Goal: Task Accomplishment & Management: Manage account settings

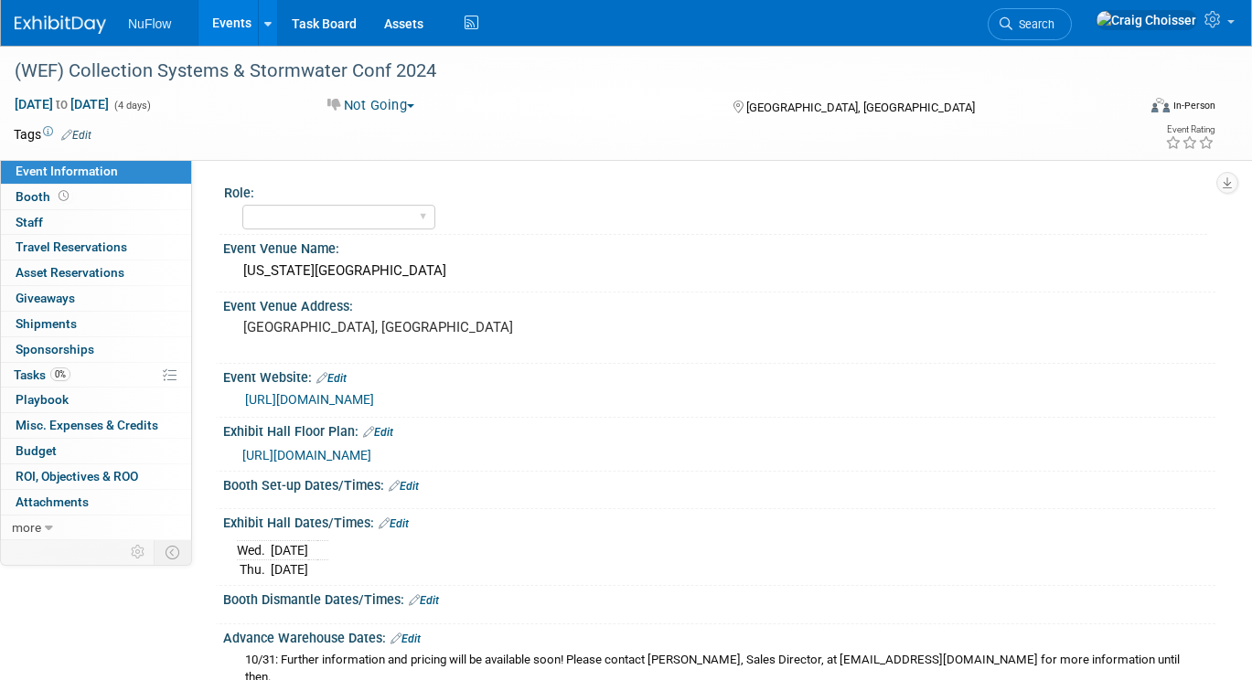
click at [227, 27] on link "Events" at bounding box center [231, 23] width 67 height 46
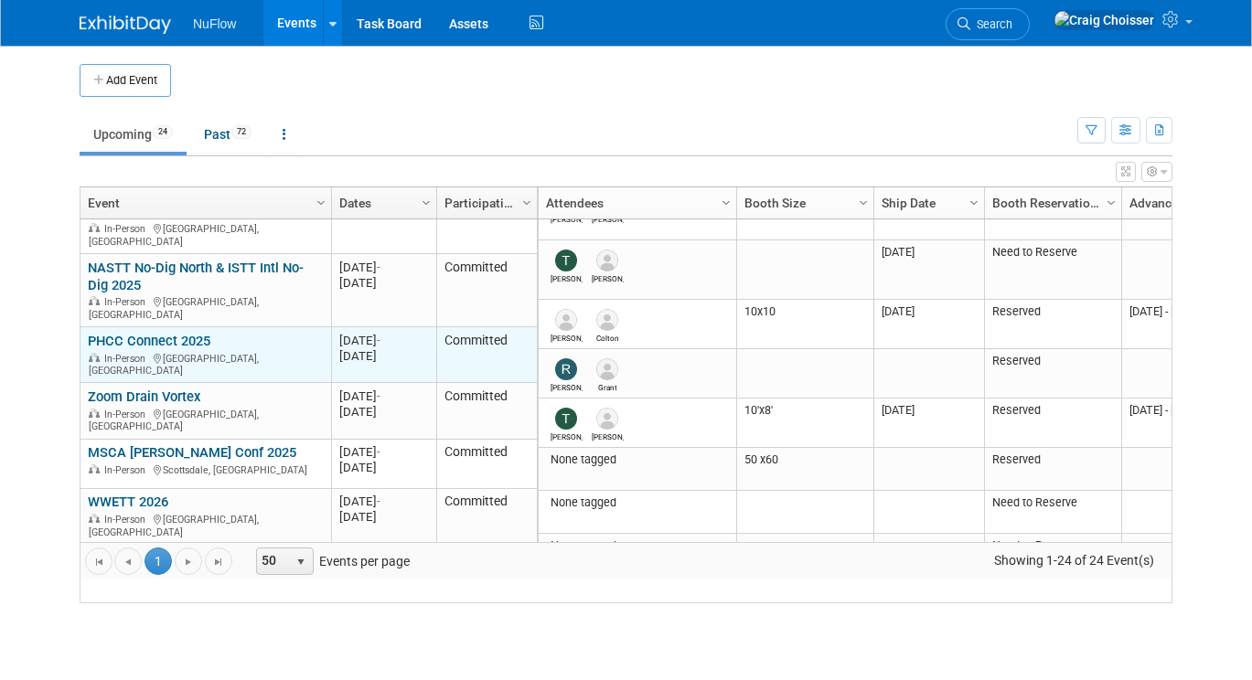
scroll to position [14, 0]
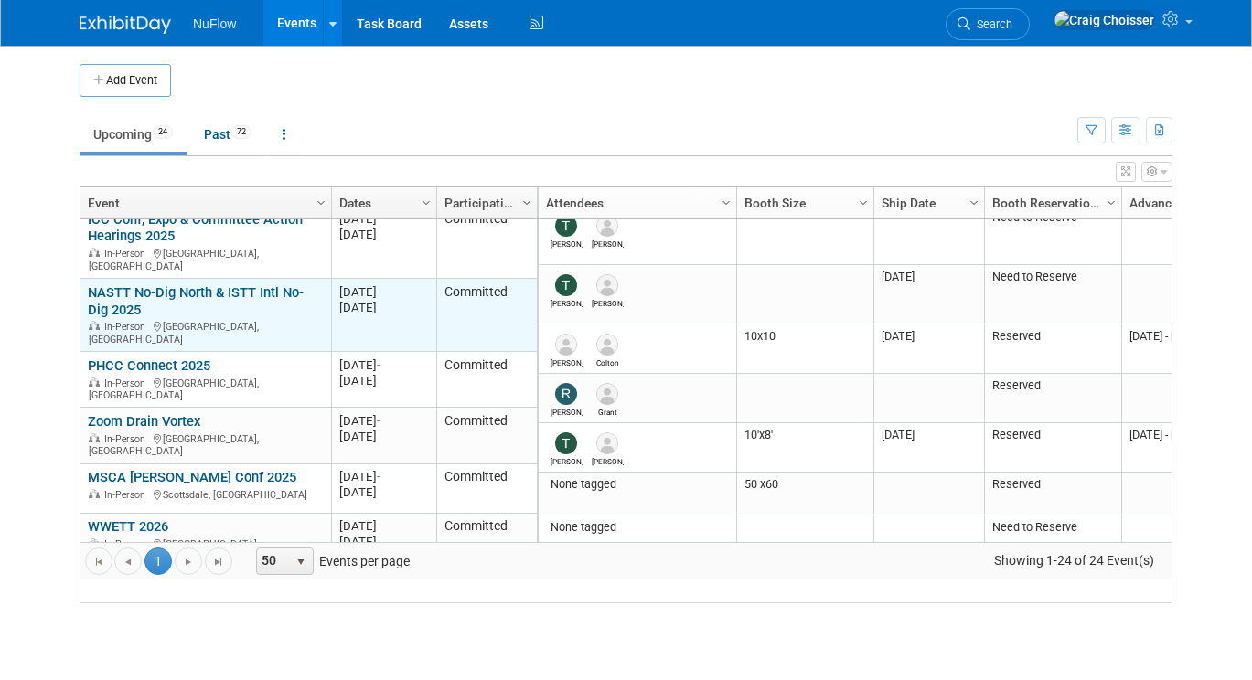
click at [188, 304] on link "NASTT No-Dig North & ISTT Intl No-Dig 2025" at bounding box center [196, 301] width 216 height 34
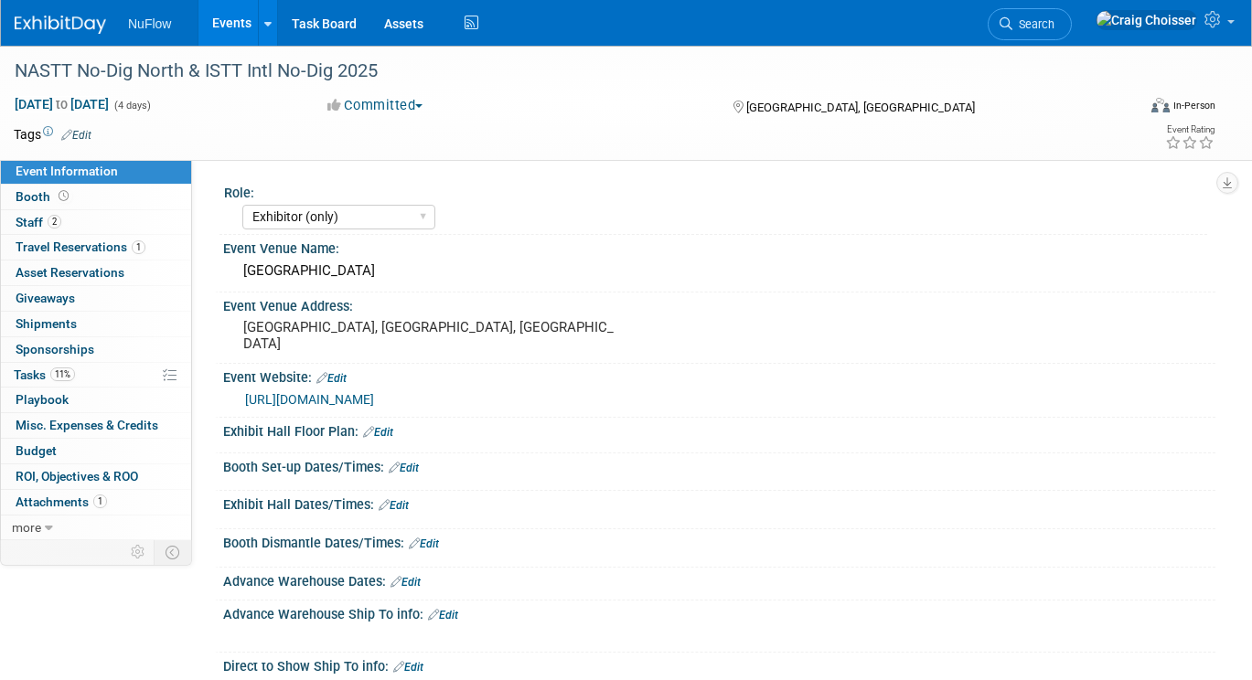
select select "Exhibitor (only)"
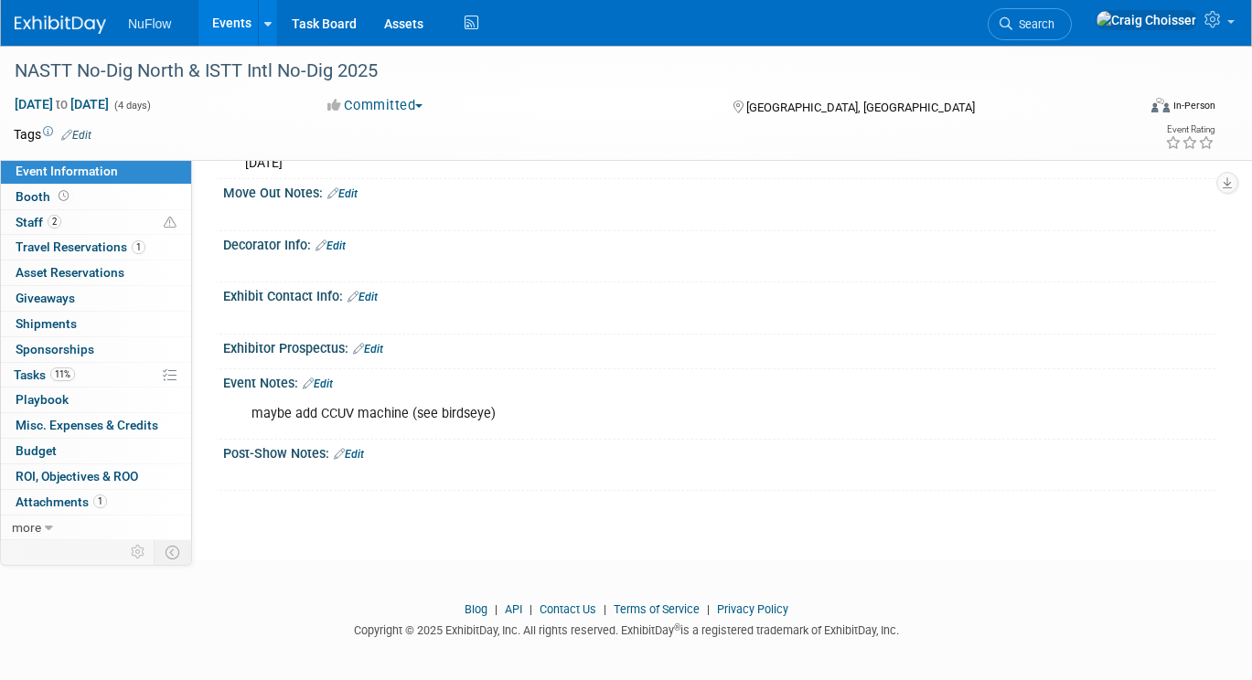
scroll to position [609, 0]
click at [333, 380] on link "Edit" at bounding box center [318, 385] width 30 height 13
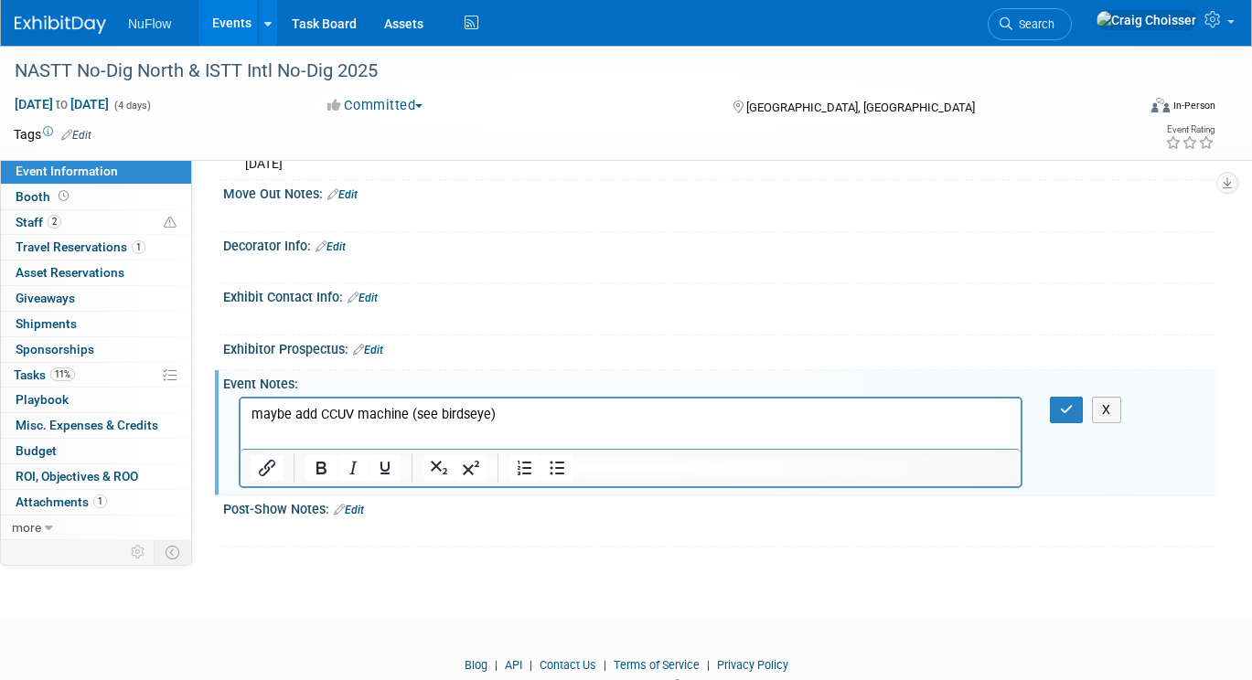
scroll to position [0, 0]
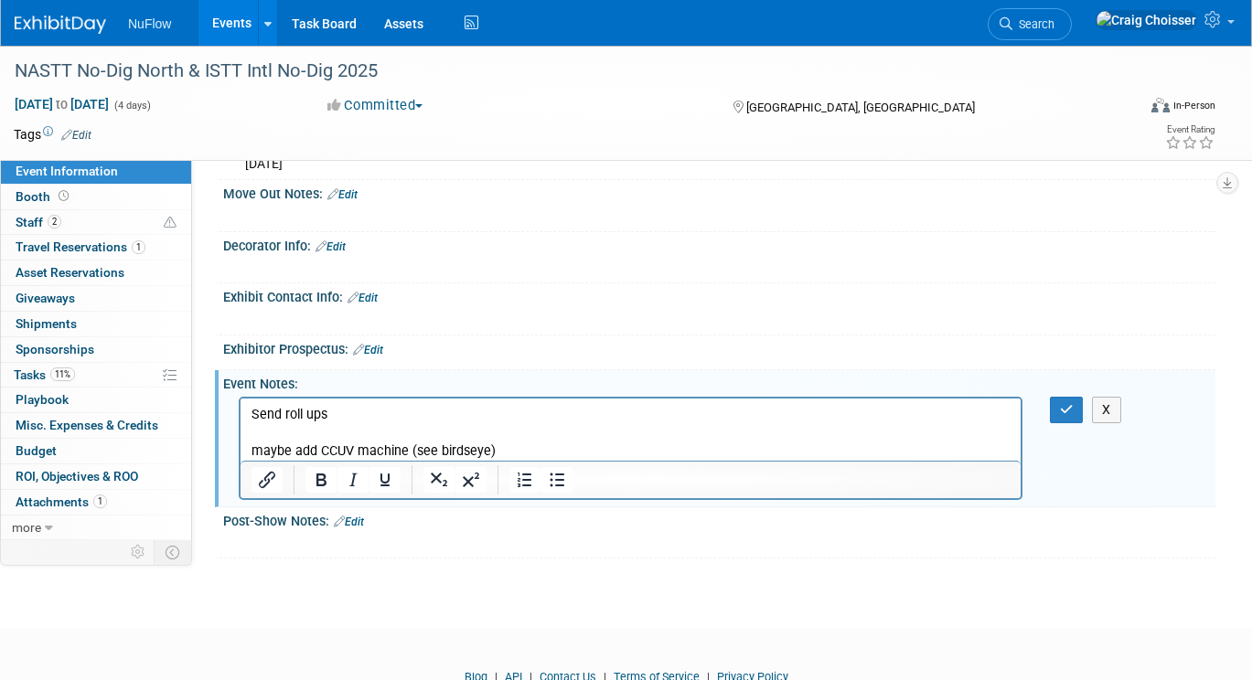
click at [522, 447] on p "maybe add CCUV machine (see birdseye)" at bounding box center [630, 451] width 759 height 18
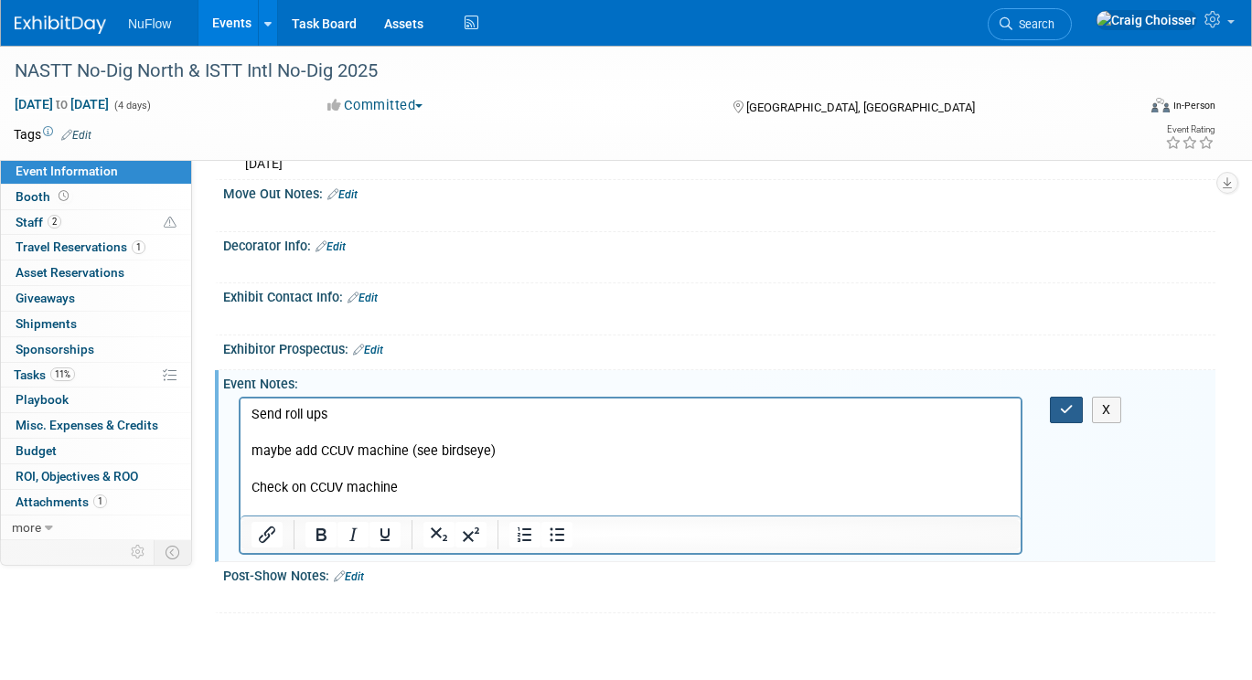
click at [1071, 405] on icon "button" at bounding box center [1067, 409] width 14 height 13
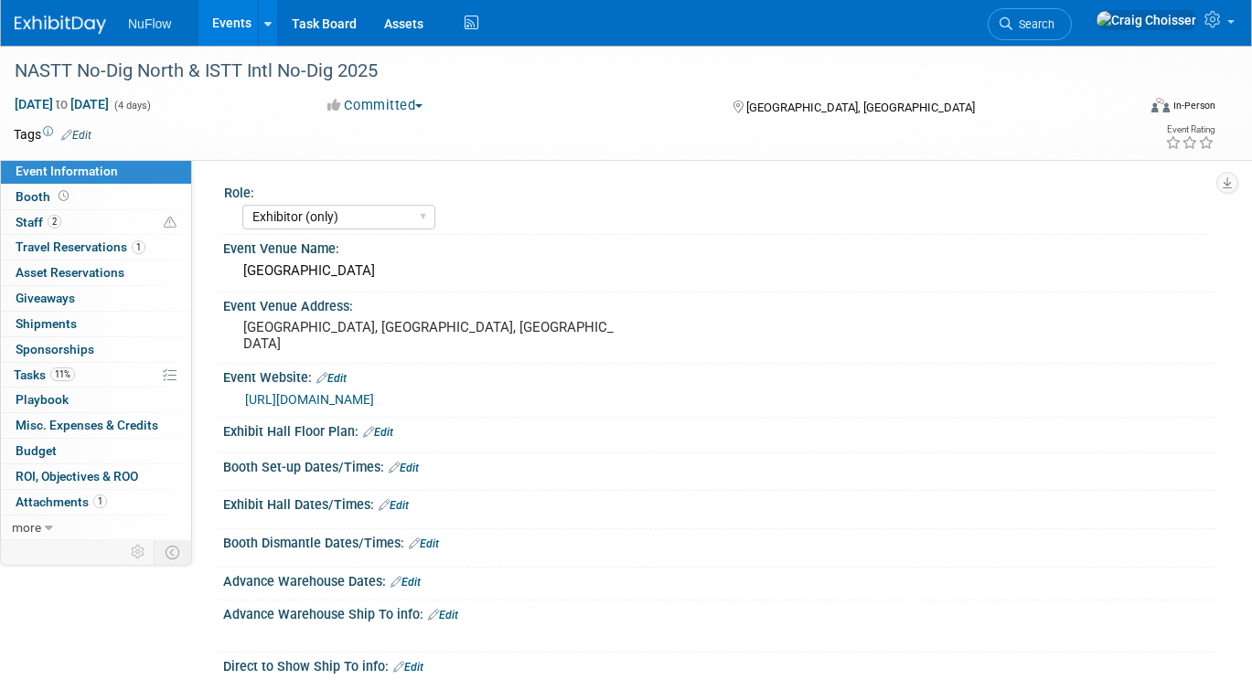
click at [234, 27] on link "Events" at bounding box center [231, 23] width 67 height 46
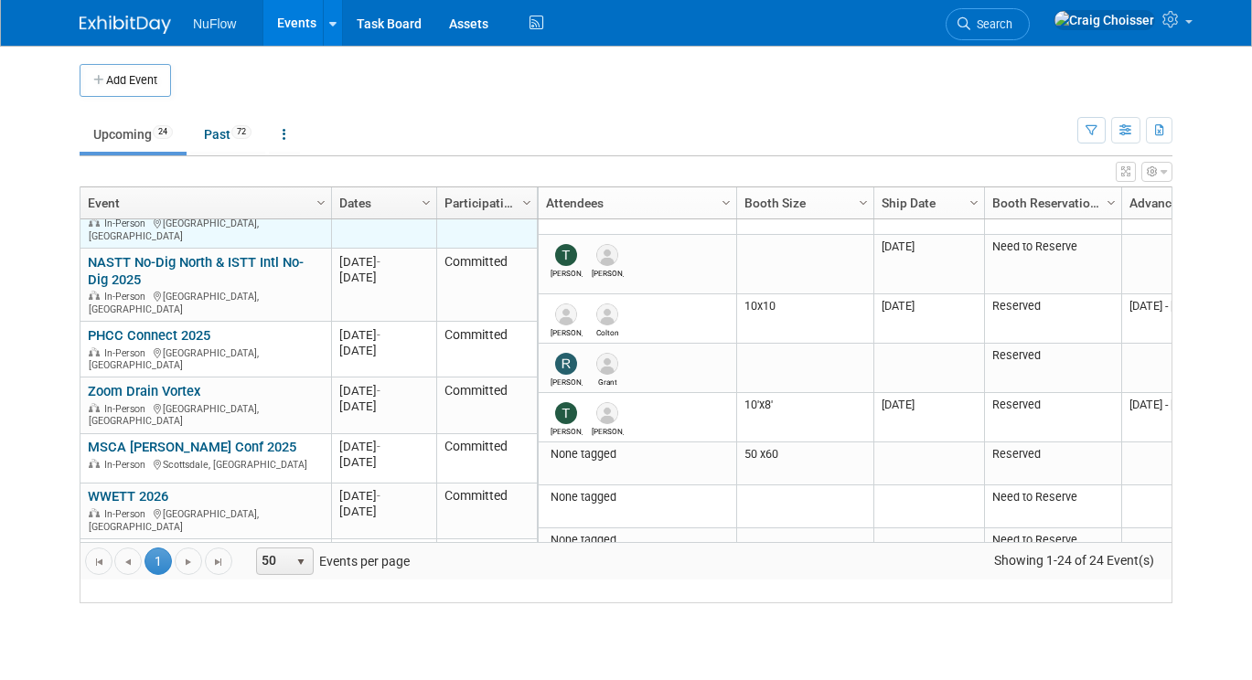
scroll to position [47, 0]
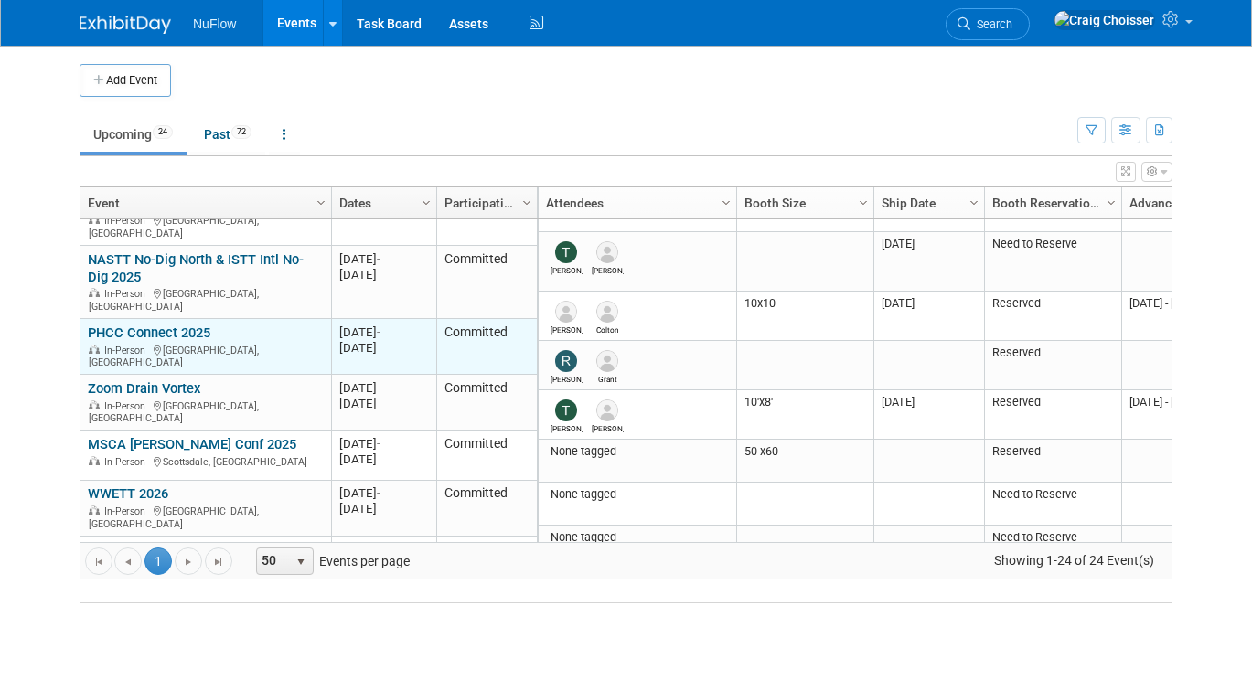
click at [176, 326] on link "PHCC Connect 2025" at bounding box center [149, 333] width 123 height 16
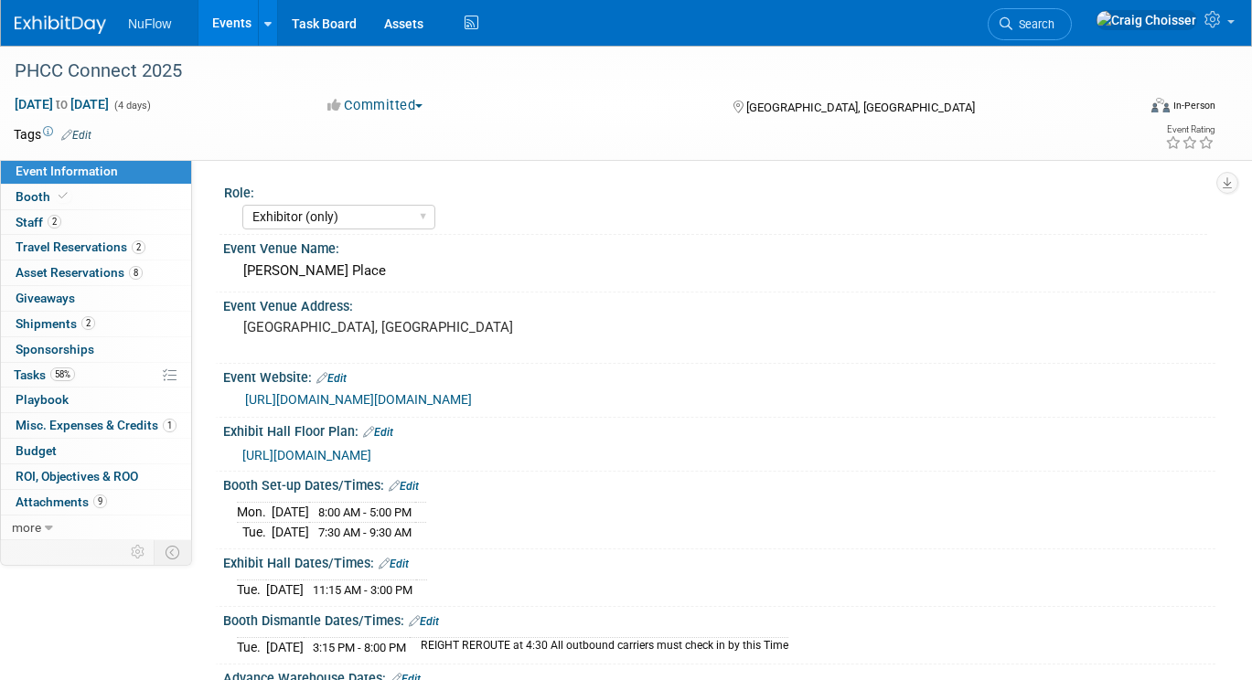
select select "Exhibitor (only)"
click at [41, 199] on span "Booth" at bounding box center [44, 196] width 56 height 15
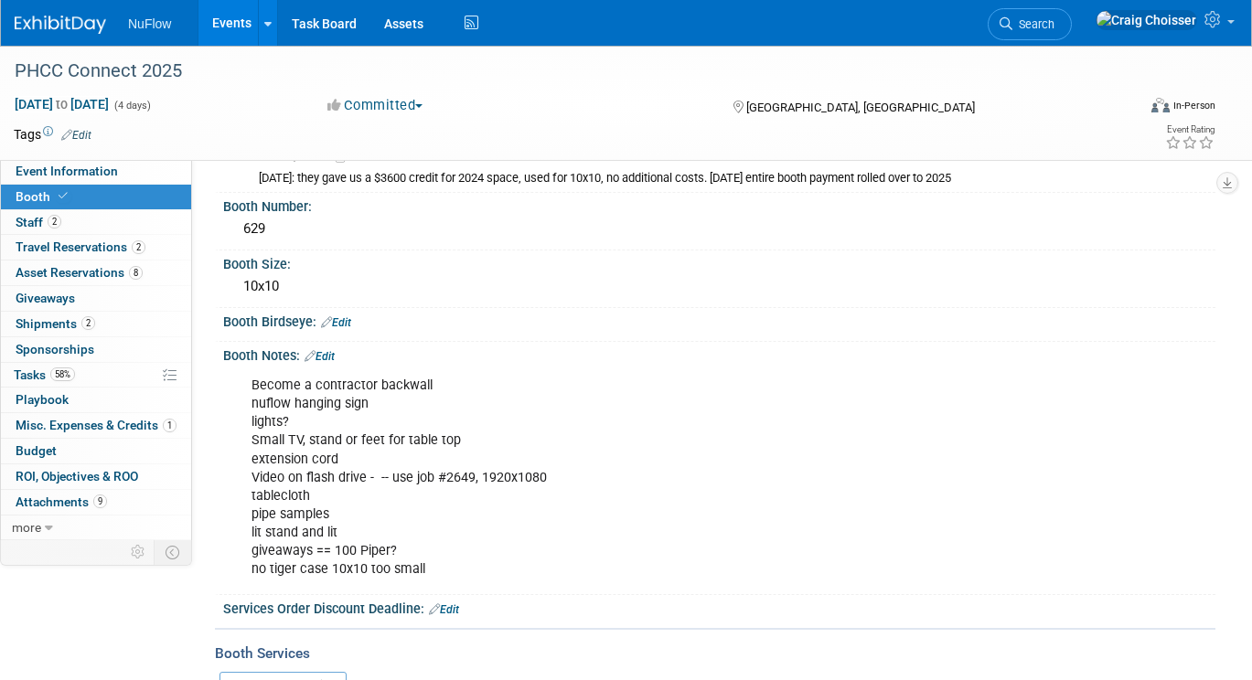
scroll to position [84, 0]
click at [333, 350] on link "Edit" at bounding box center [319, 356] width 30 height 13
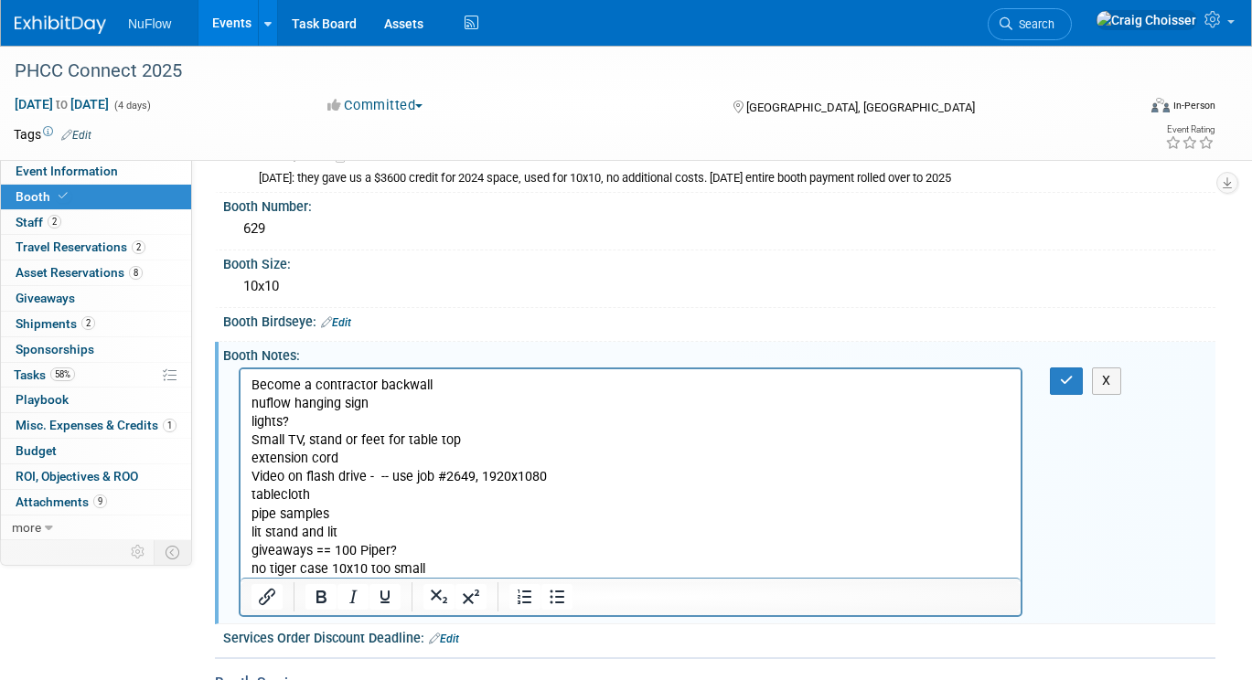
scroll to position [0, 0]
click at [467, 388] on p "Become a contractor backwall nuflow hanging sign lights? Small TV, stand or fee…" at bounding box center [630, 478] width 759 height 202
click at [402, 418] on p "Become a contractor backwall - fabric versions per Mike nuflow hanging sign lig…" at bounding box center [630, 478] width 759 height 202
drag, startPoint x: 380, startPoint y: 410, endPoint x: 251, endPoint y: 409, distance: 128.9
click at [251, 409] on p "Become a contractor backwall - fabric versions per Mike nuflow hanging sign lig…" at bounding box center [630, 478] width 759 height 202
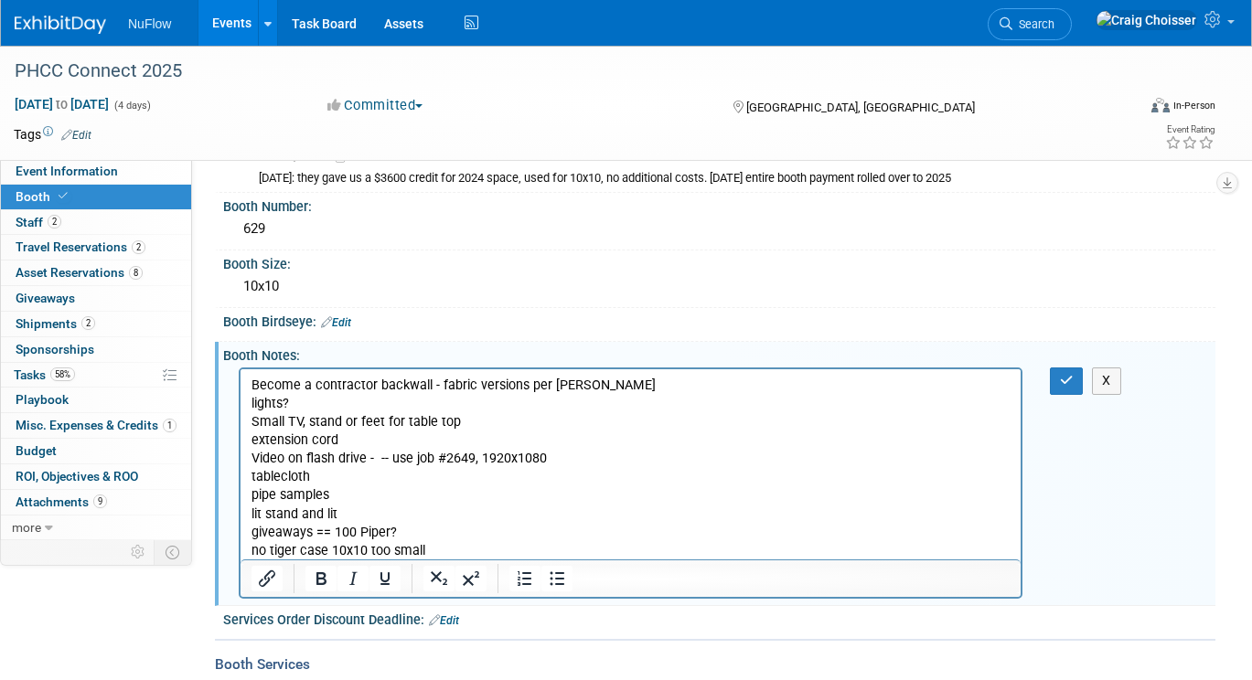
click at [477, 422] on p "Become a contractor backwall - fabric versions per Mike lights? Small TV, stand…" at bounding box center [630, 469] width 759 height 184
click at [251, 423] on p "Become a contractor backwall - fabric versions per Mike lights? Small TV, stand…" at bounding box center [630, 469] width 759 height 184
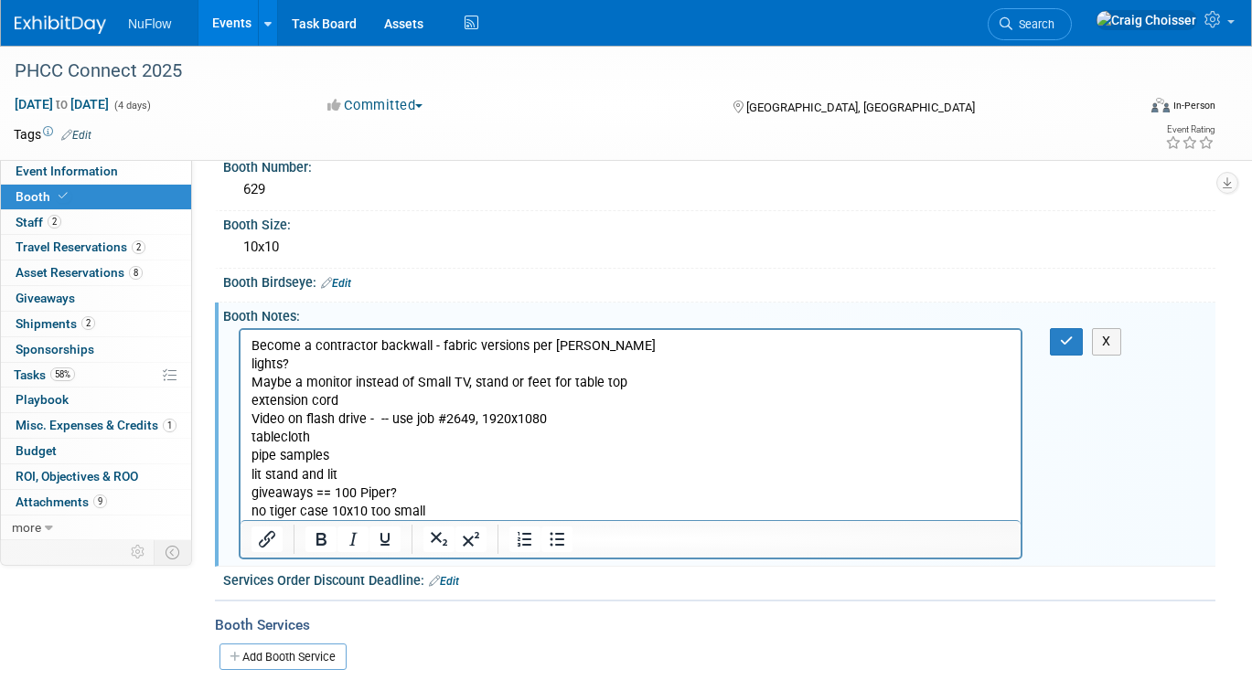
scroll to position [124, 0]
click at [362, 468] on p "Become a contractor backwall - fabric versions per Mike lights? Maybe a monitor…" at bounding box center [630, 428] width 759 height 184
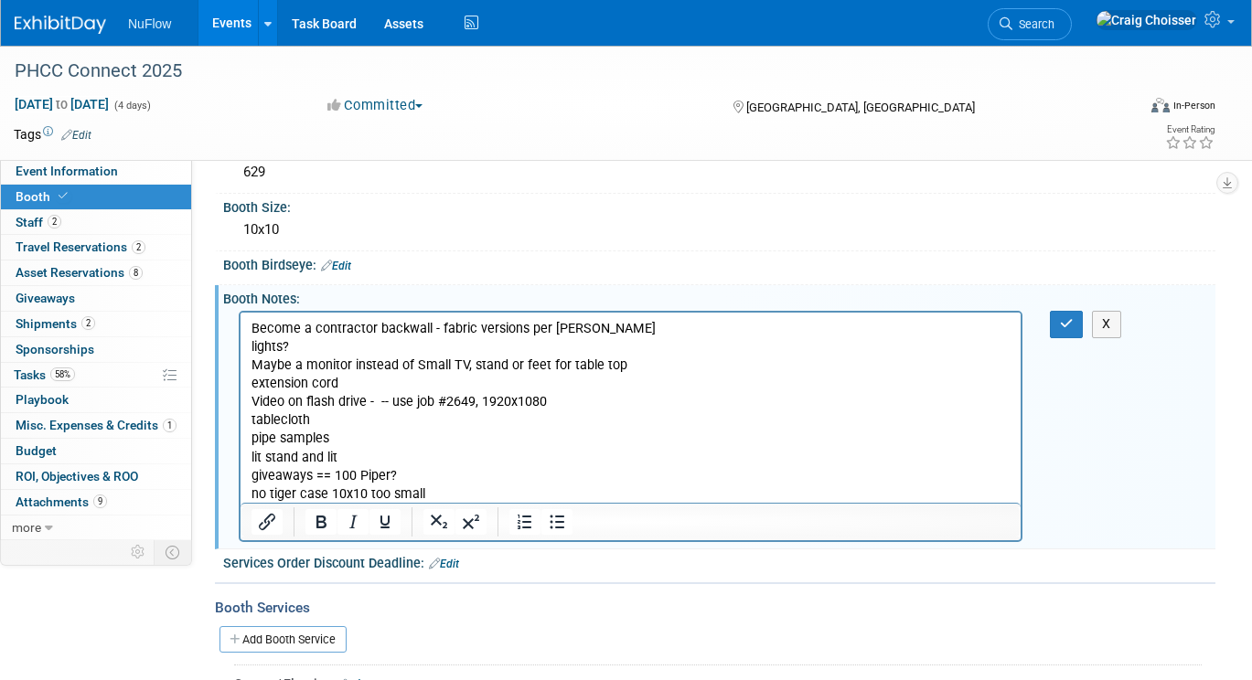
click at [329, 493] on p "Become a contractor backwall - fabric versions per Mike lights? Maybe a monitor…" at bounding box center [630, 412] width 759 height 184
click at [1072, 319] on icon "button" at bounding box center [1067, 323] width 14 height 13
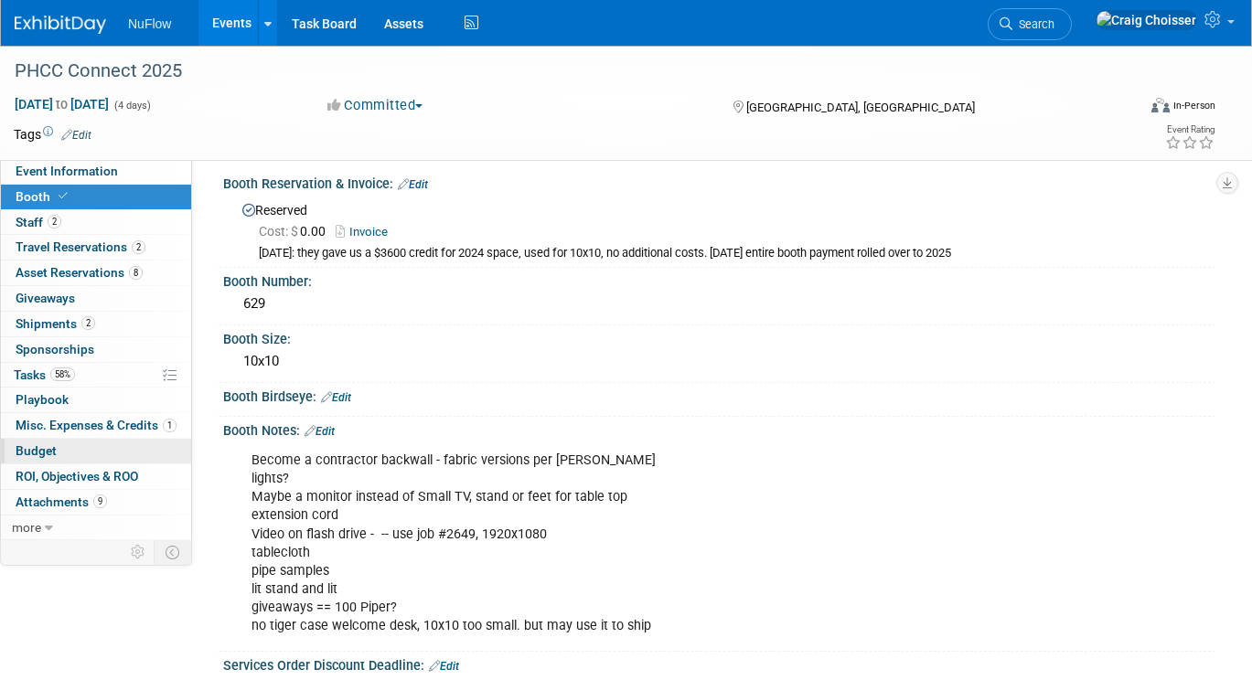
scroll to position [6, 0]
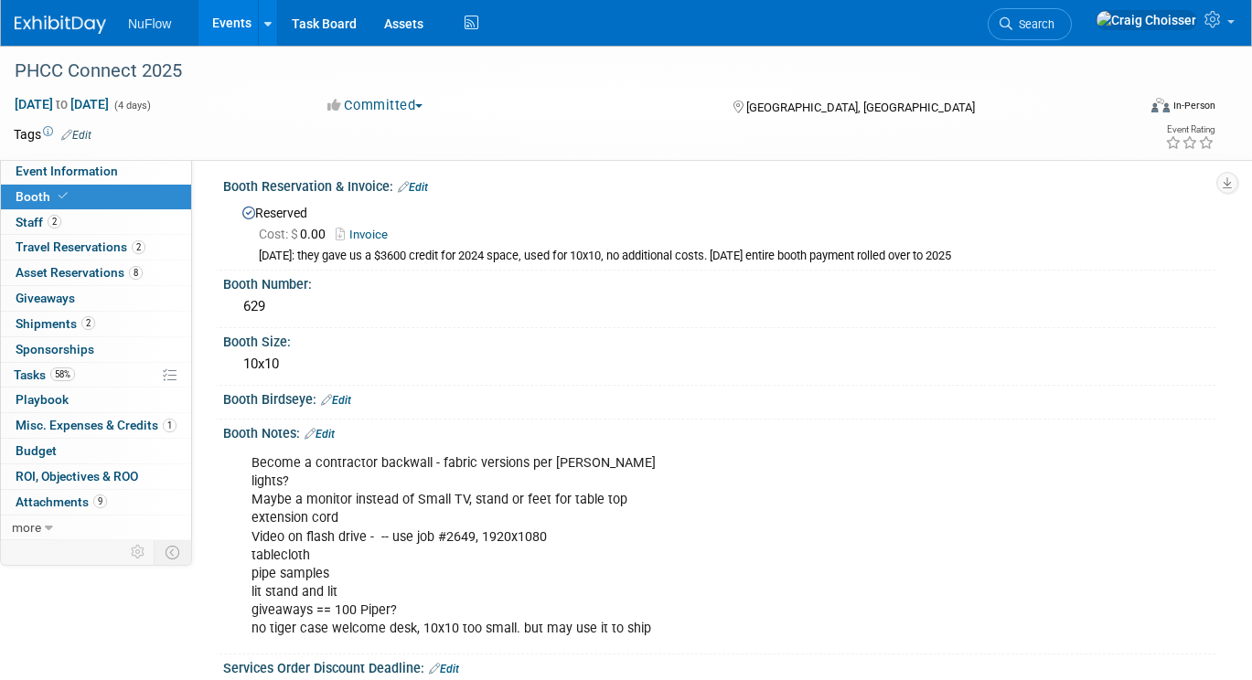
click at [235, 29] on link "Events" at bounding box center [231, 23] width 67 height 46
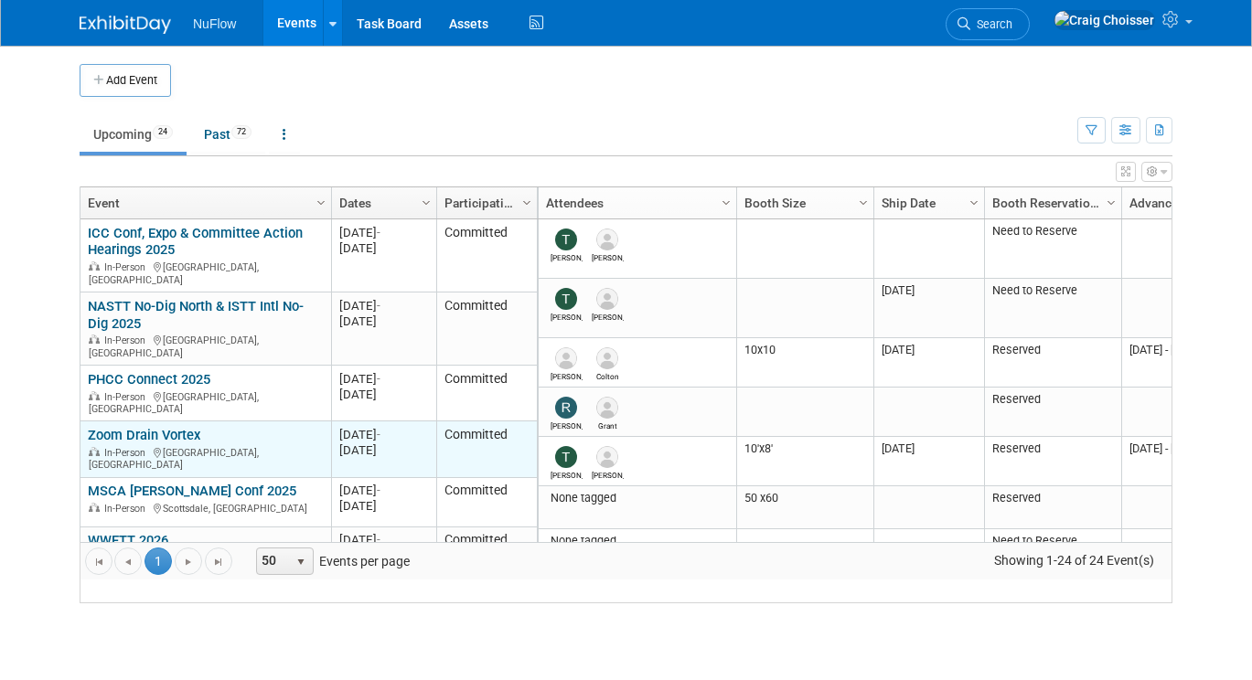
click at [139, 427] on link "Zoom Drain Vortex" at bounding box center [144, 435] width 112 height 16
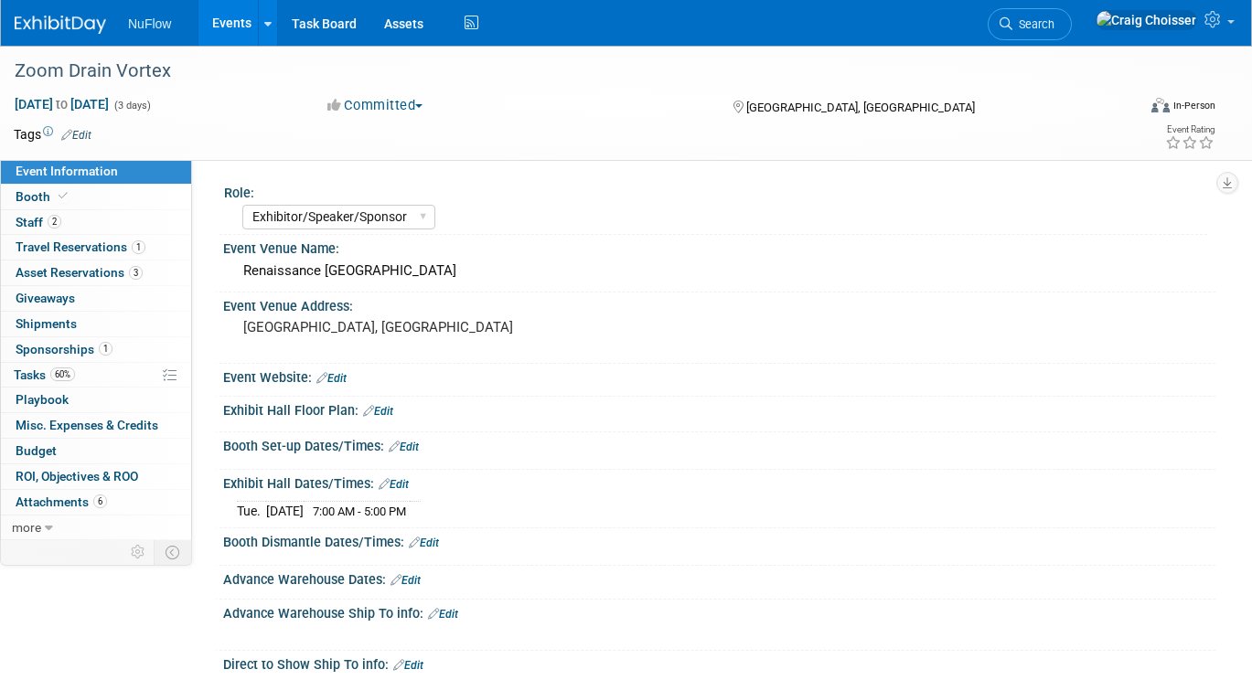
select select "Exhibitor/Speaker/Sponsor"
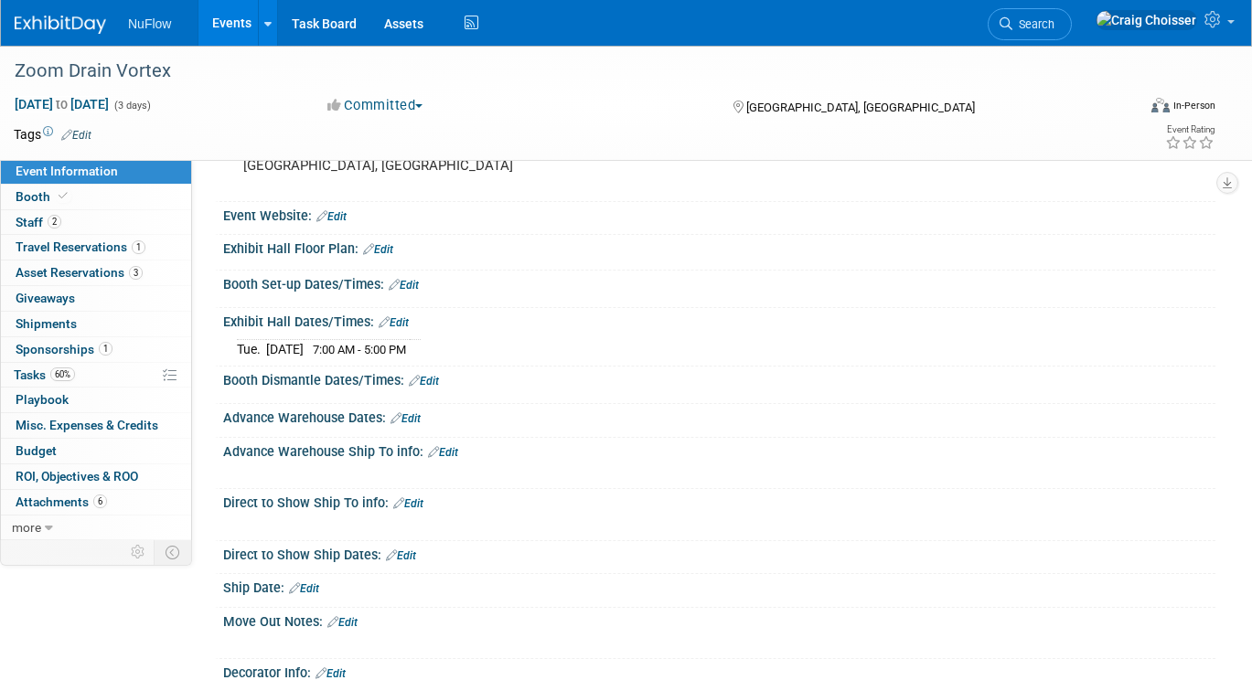
scroll to position [139, 0]
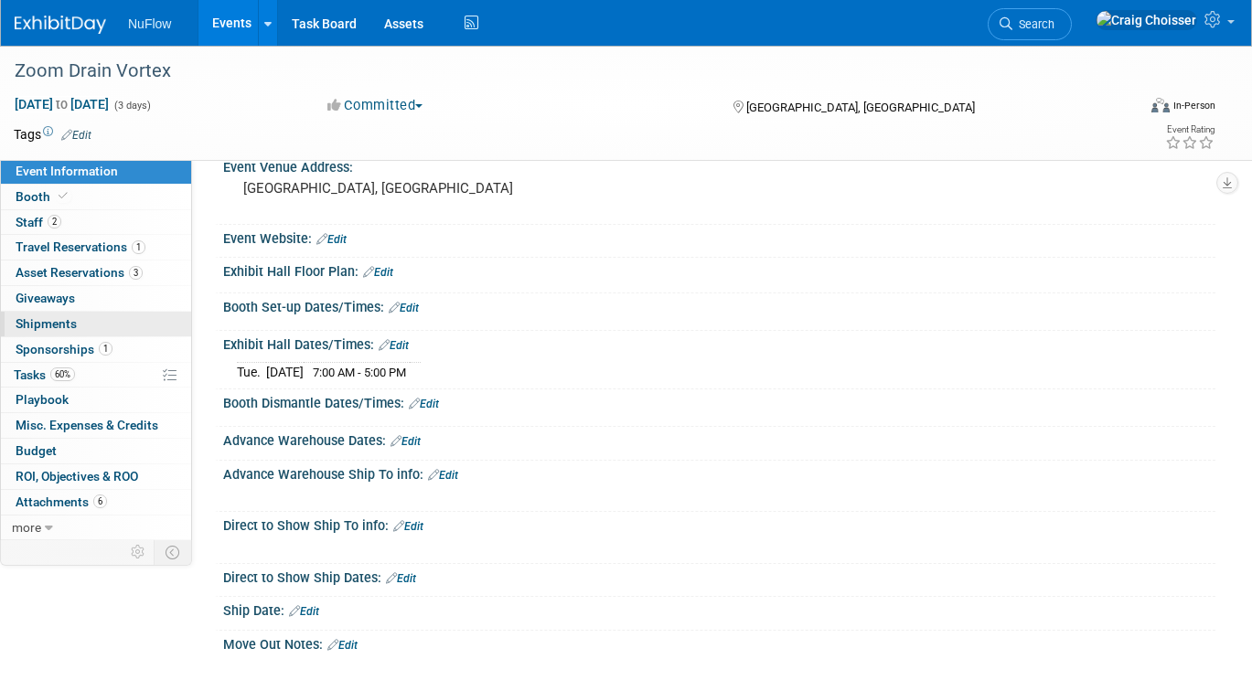
click at [53, 324] on span "Shipments 0" at bounding box center [46, 323] width 61 height 15
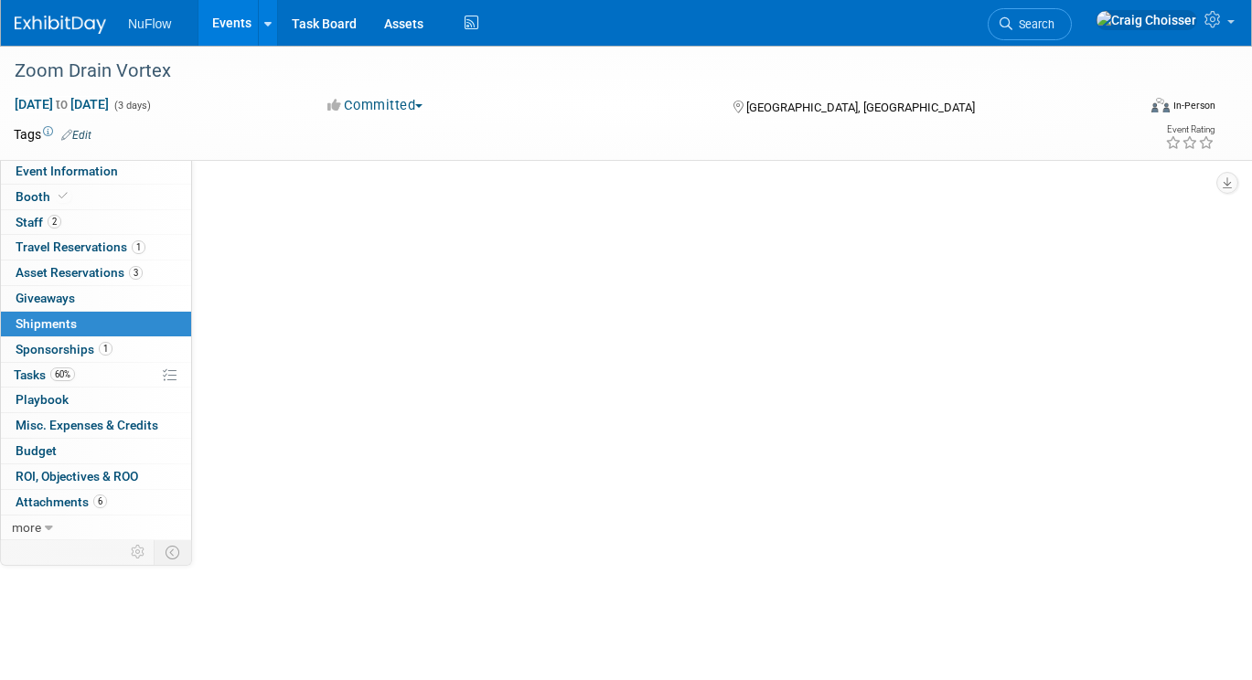
scroll to position [0, 0]
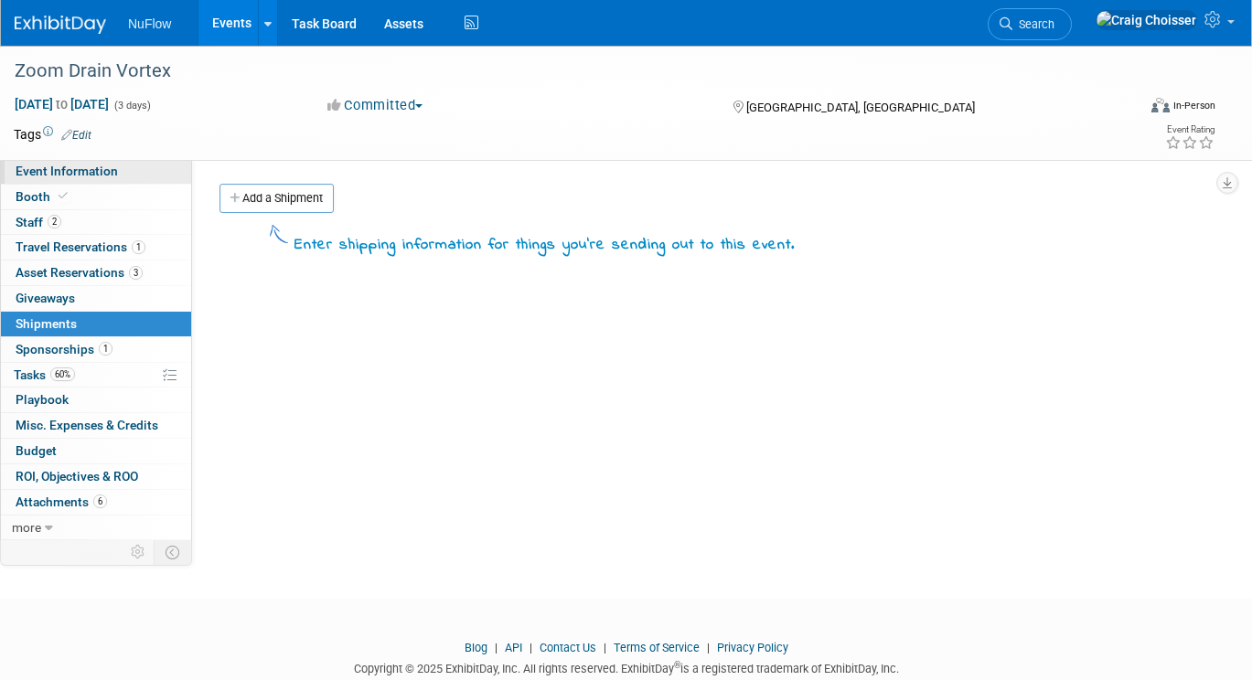
click at [48, 168] on span "Event Information" at bounding box center [67, 171] width 102 height 15
select select "Exhibitor/Speaker/Sponsor"
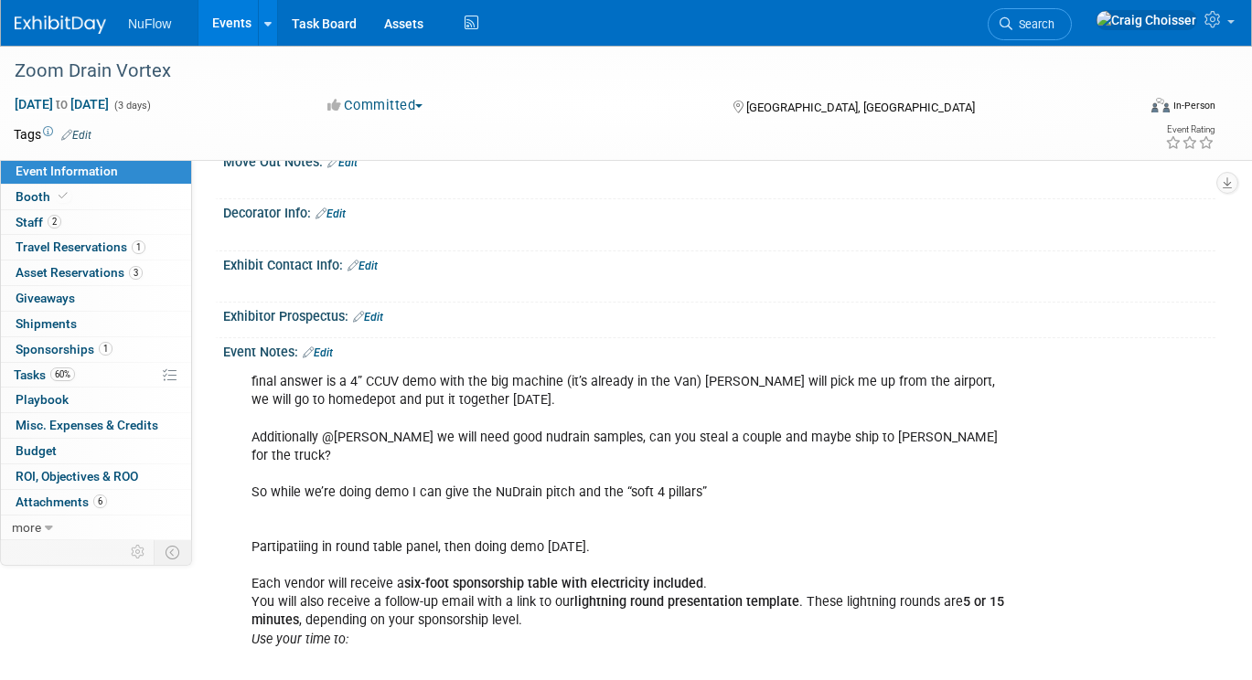
scroll to position [637, 0]
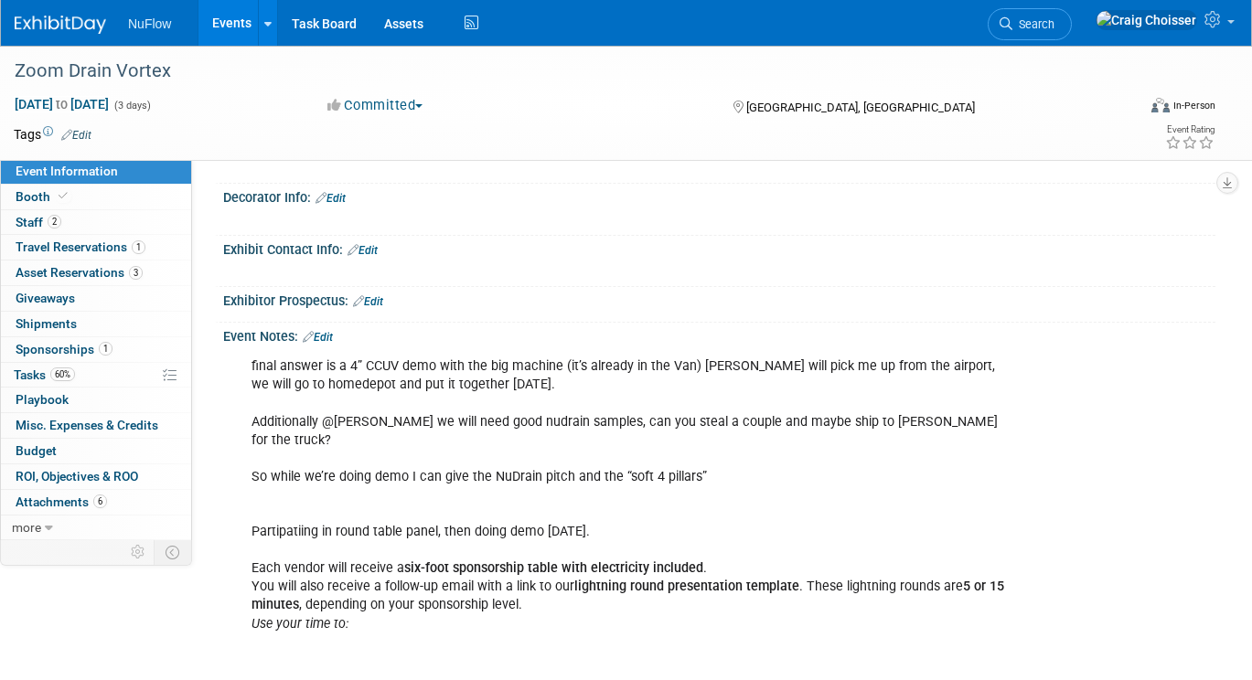
click at [329, 331] on link "Edit" at bounding box center [318, 337] width 30 height 13
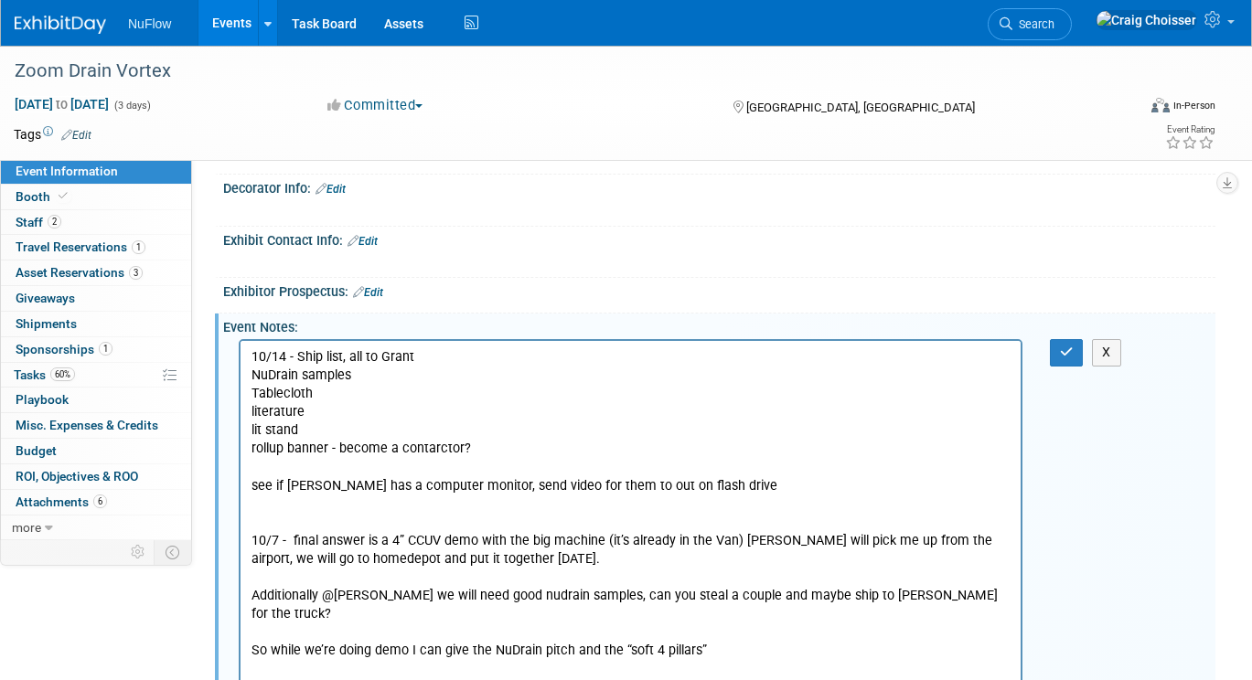
scroll to position [707, 0]
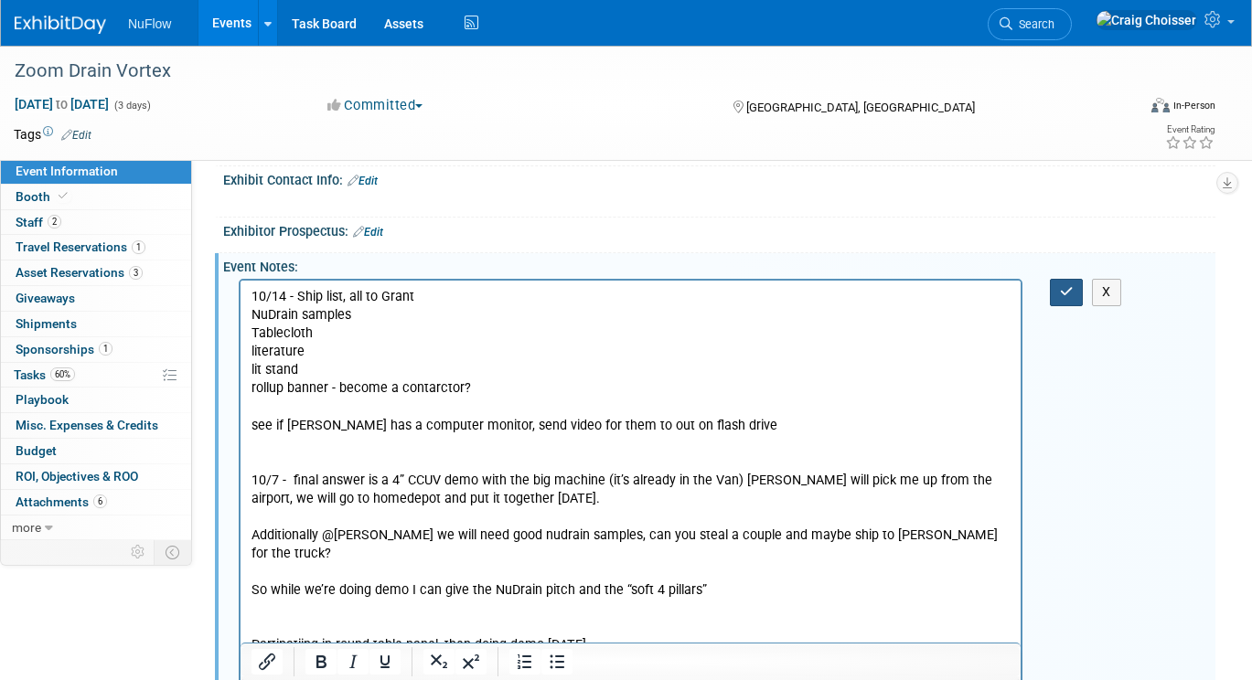
click at [1066, 288] on icon "button" at bounding box center [1067, 291] width 14 height 13
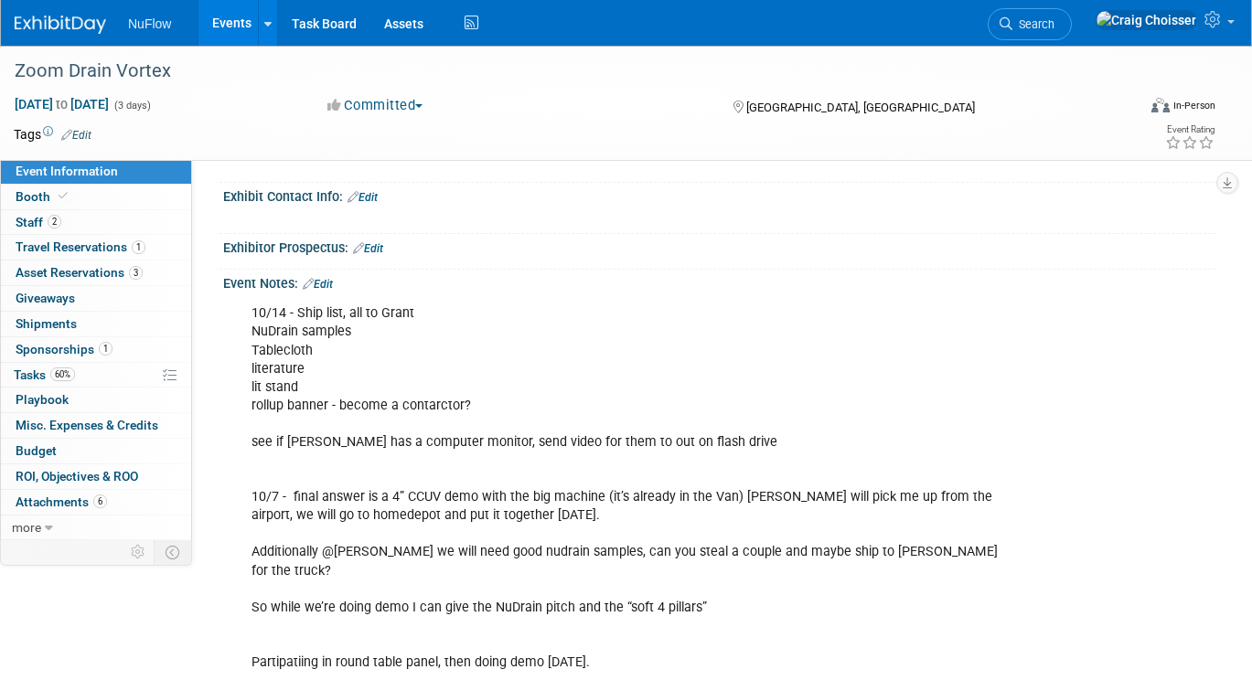
scroll to position [668, 0]
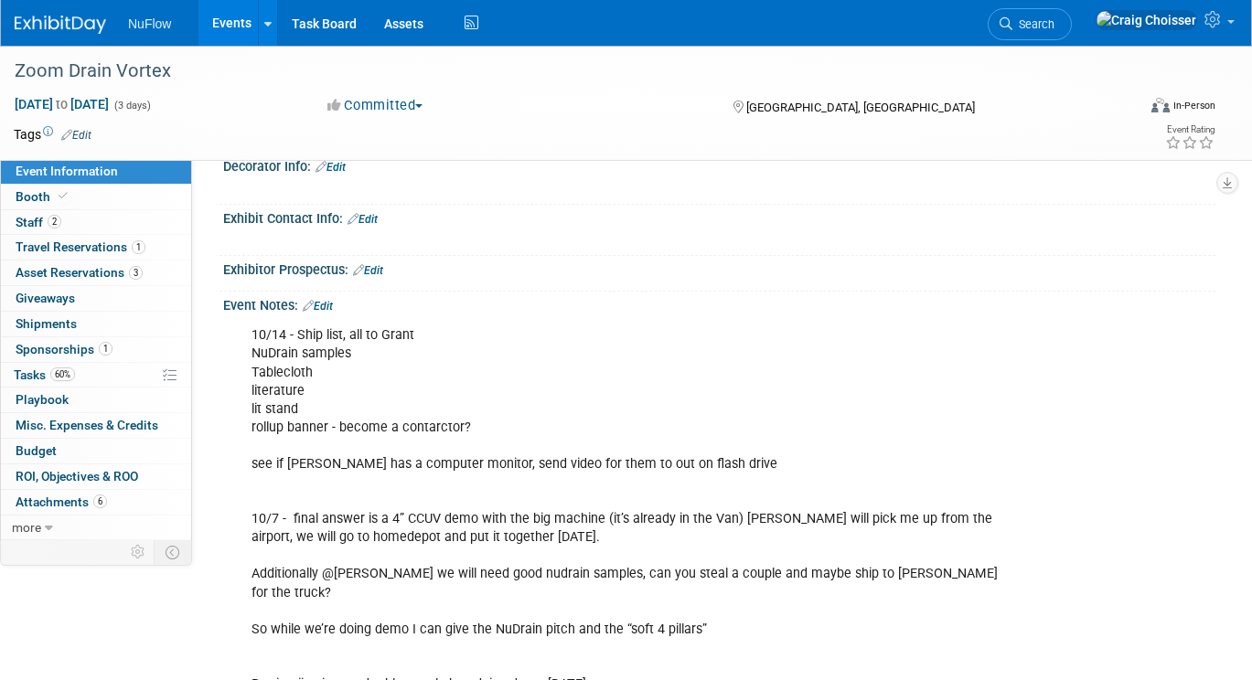
click at [331, 300] on link "Edit" at bounding box center [318, 306] width 30 height 13
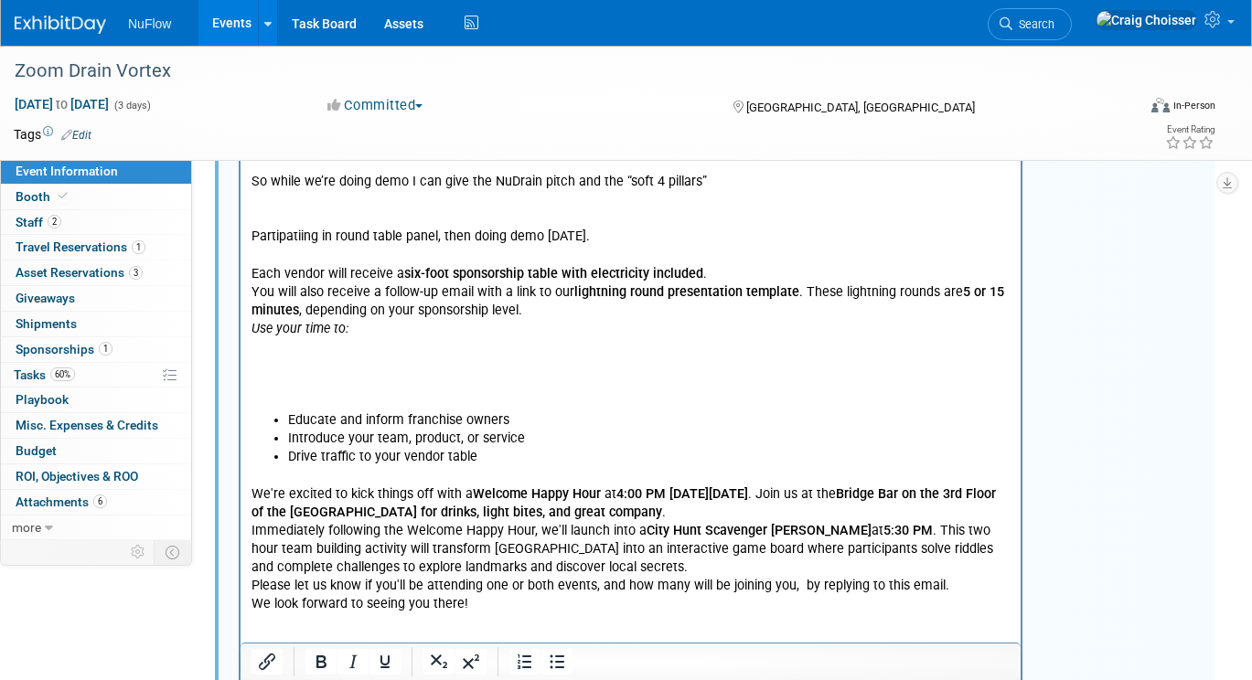
scroll to position [1117, 0]
click at [389, 363] on p "10/14 - Ship list, all to Grant NuDrain samples Tablecloth literature lit stand…" at bounding box center [630, 144] width 759 height 532
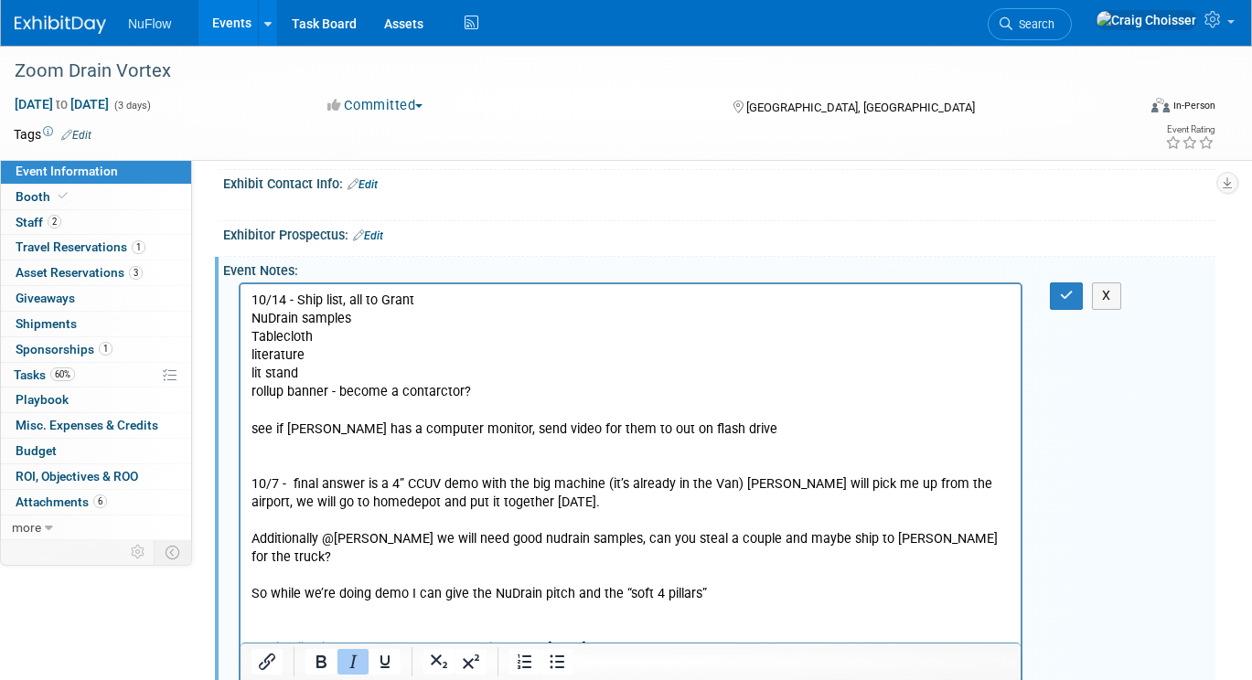
scroll to position [734, 0]
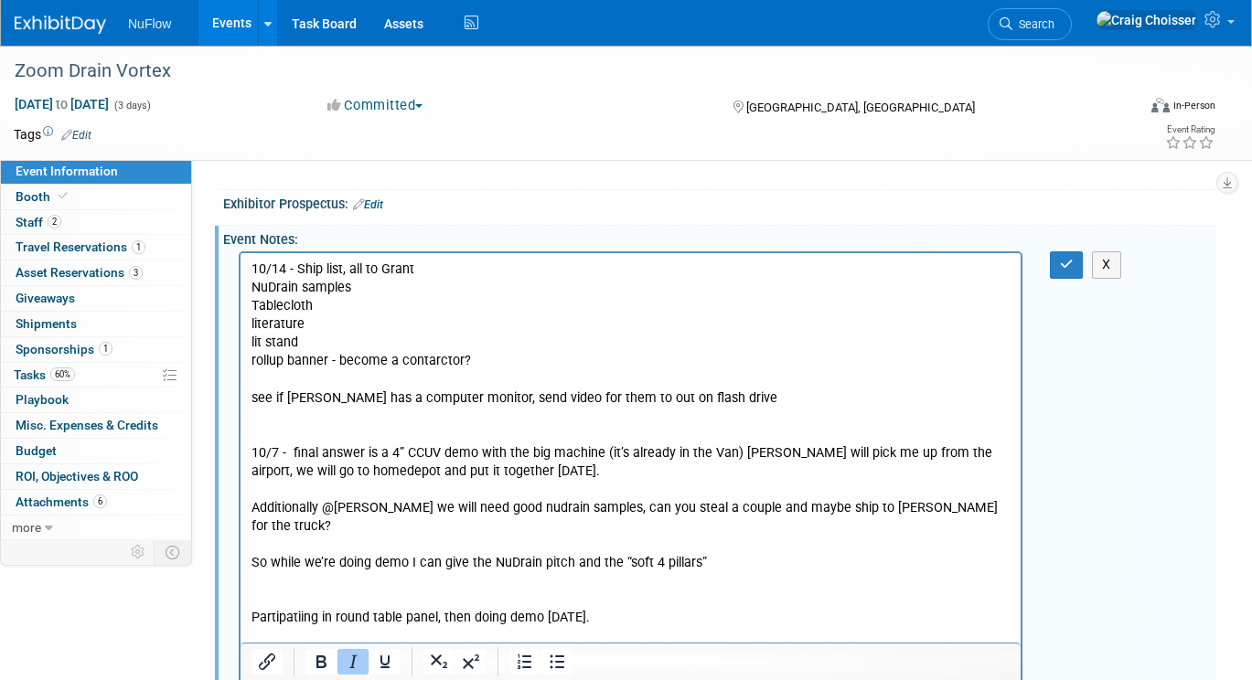
click at [413, 418] on p "10/14 - Ship list, all to Grant NuDrain samples Tablecloth literature lit stand…" at bounding box center [630, 499] width 759 height 477
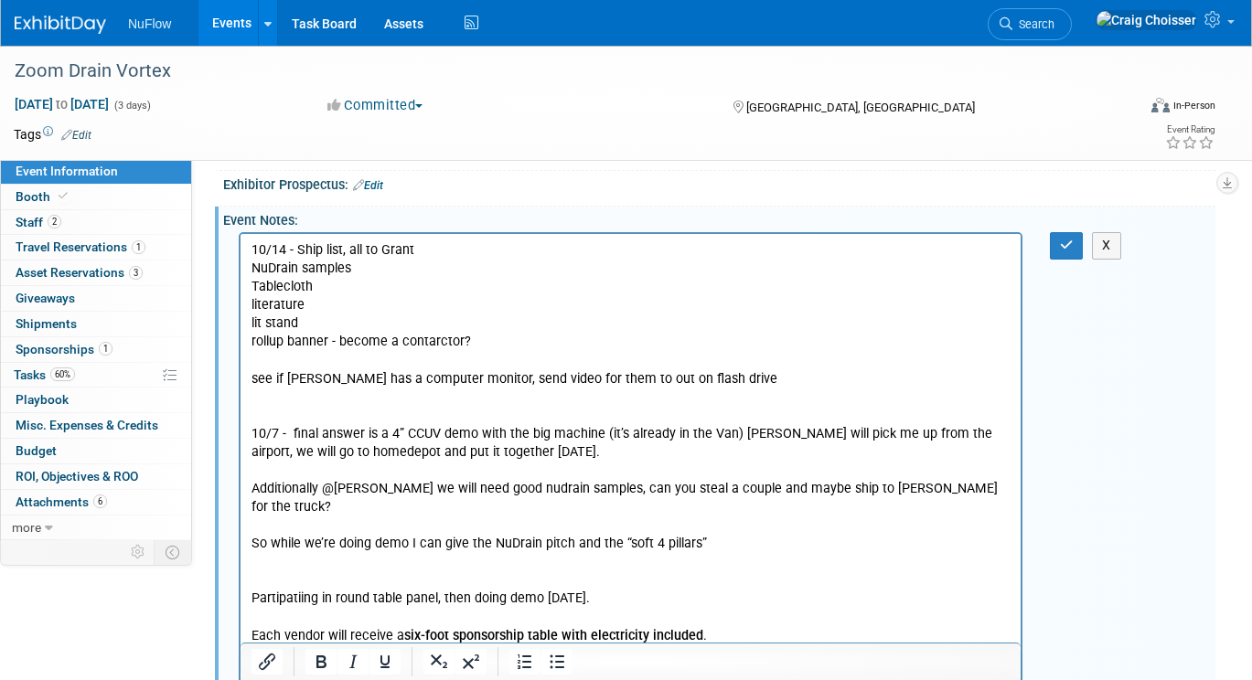
scroll to position [753, 0]
click at [384, 259] on p "10/14 - Ship list, all to Grant NuDrain samples Tablecloth literature lit stand…" at bounding box center [630, 480] width 759 height 477
click at [1063, 241] on icon "button" at bounding box center [1067, 246] width 14 height 13
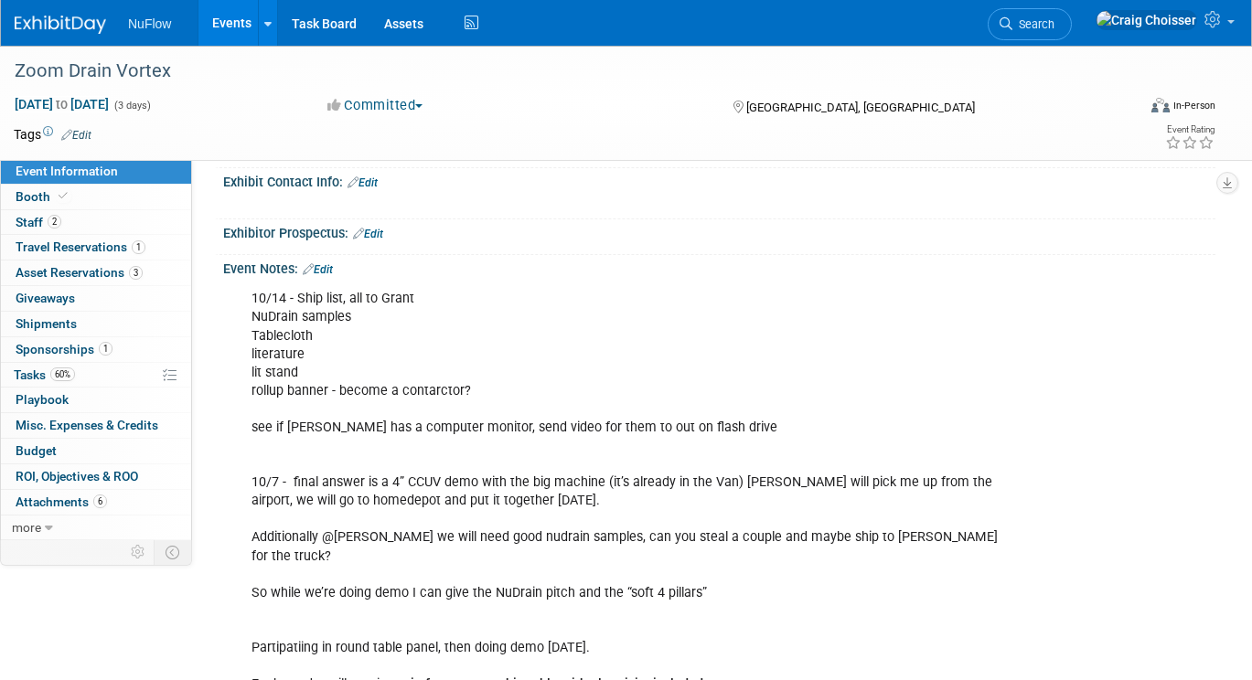
scroll to position [702, 0]
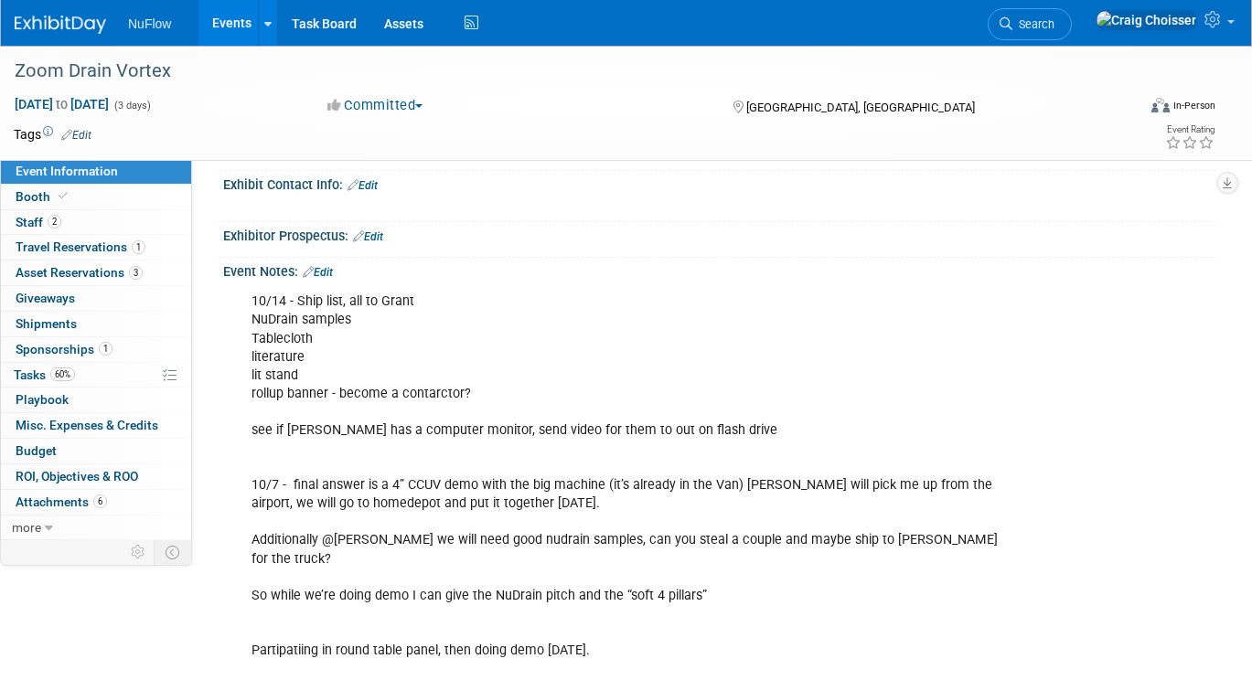
click at [328, 266] on link "Edit" at bounding box center [318, 272] width 30 height 13
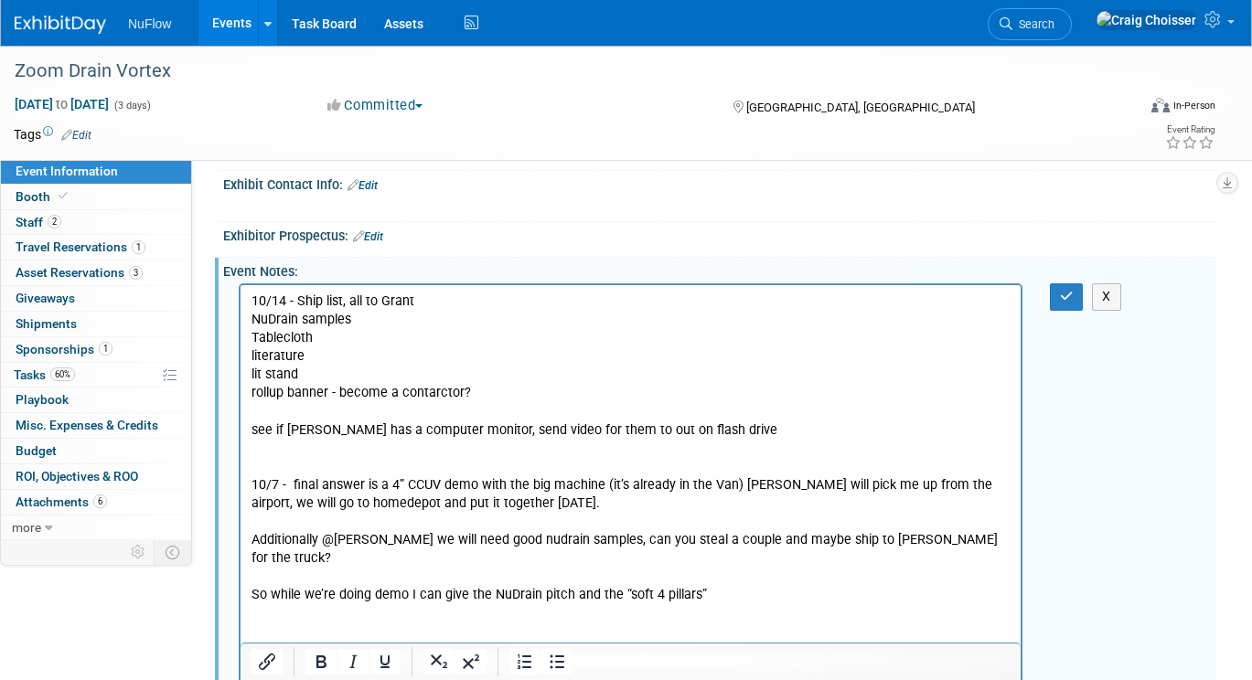
scroll to position [0, 0]
click at [261, 409] on p "10/14 - Ship list, all to Grant NuDrain samples Tablecloth literature lit stand…" at bounding box center [630, 541] width 759 height 496
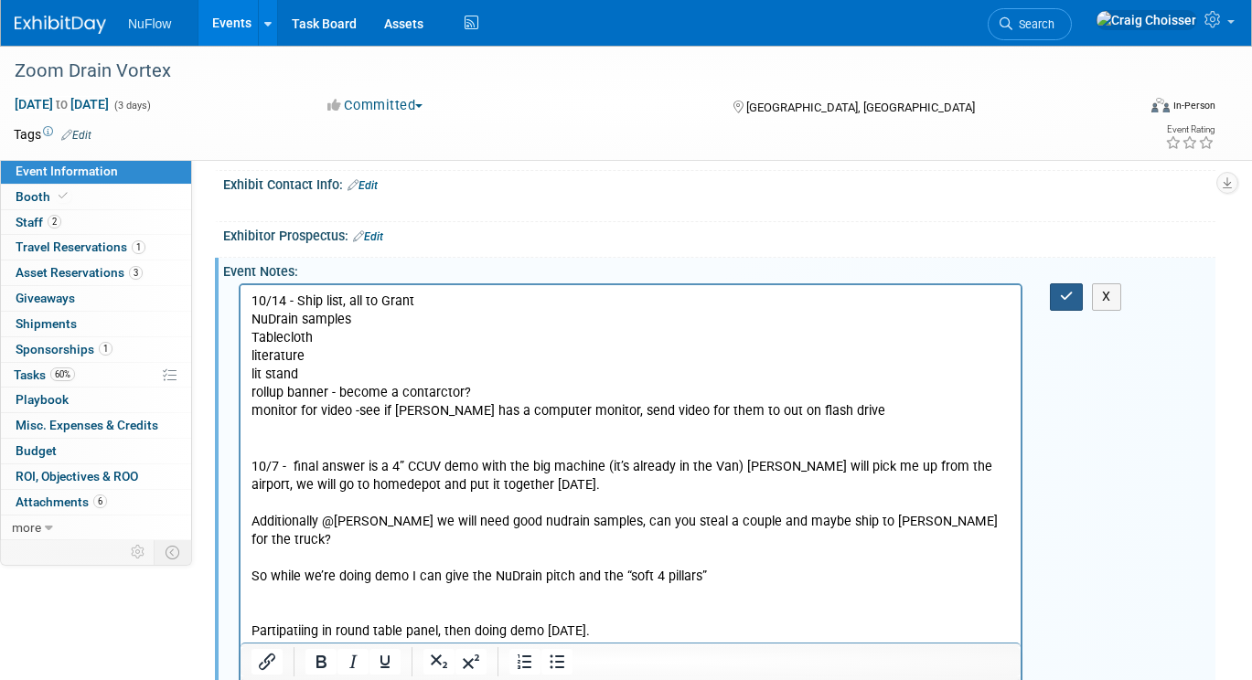
click at [1057, 292] on button "button" at bounding box center [1067, 296] width 34 height 27
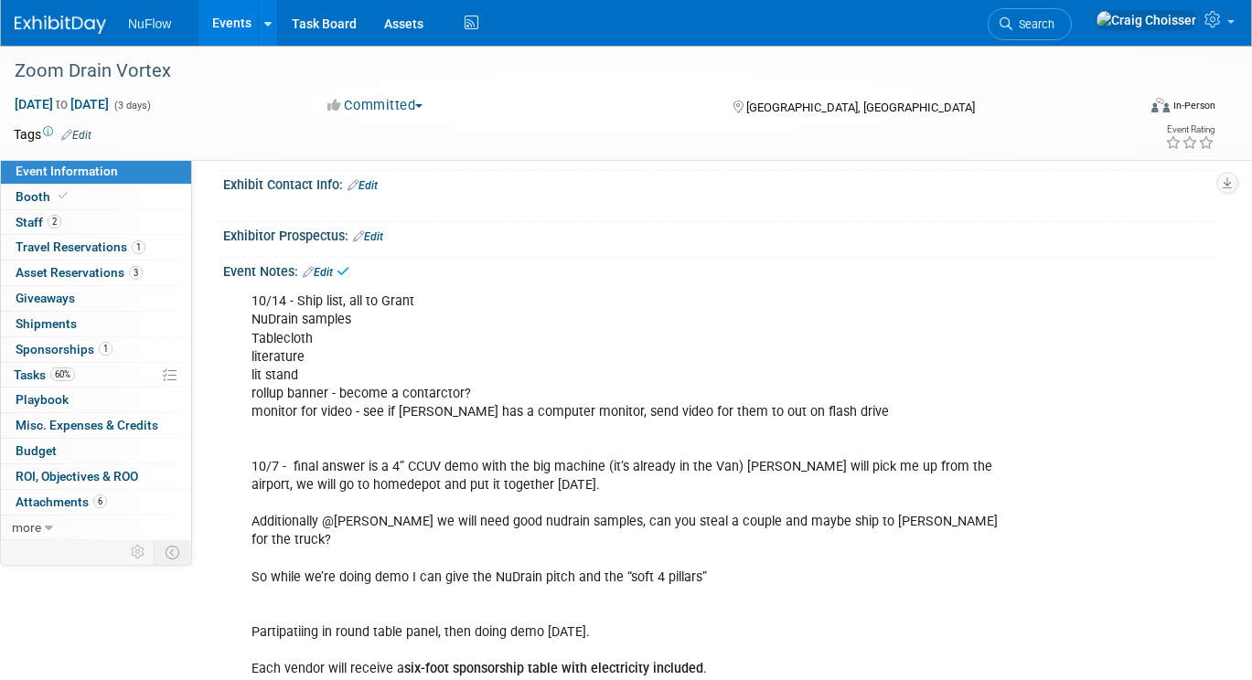
click at [394, 422] on div "10/14 - Ship list, all to Grant NuDrain samples Tablecloth literature lit stand…" at bounding box center [631, 677] width 784 height 789
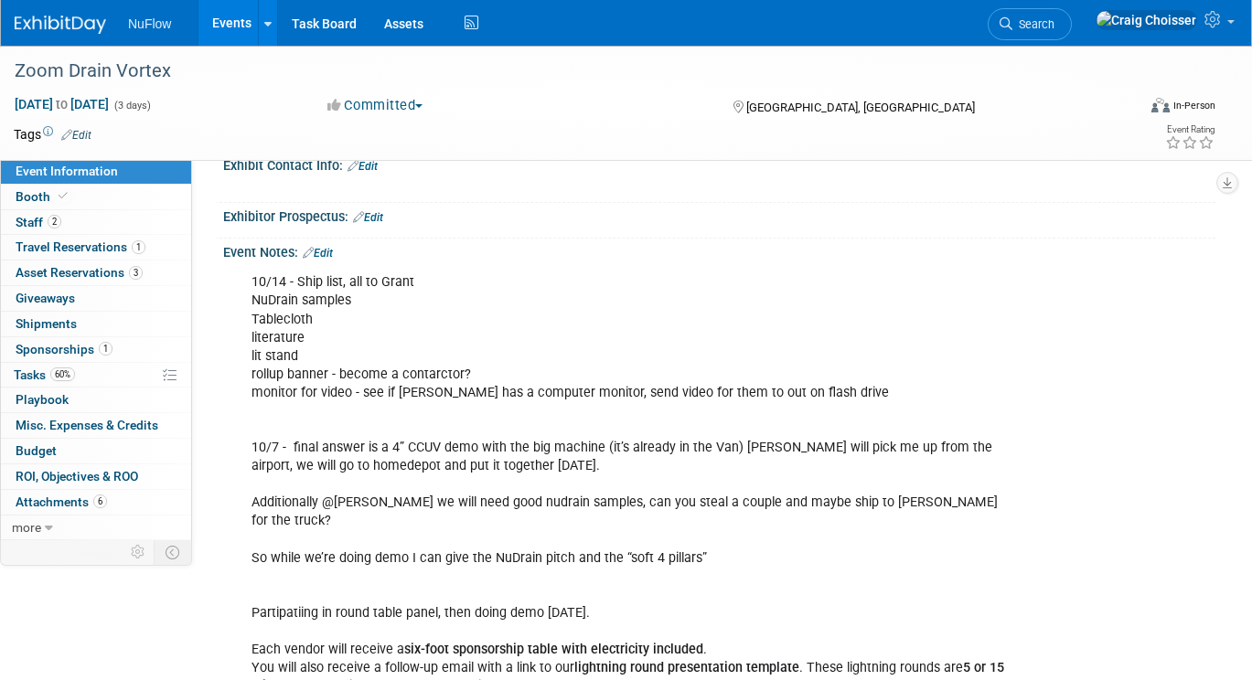
scroll to position [723, 0]
click at [49, 278] on link "3 Asset Reservations 3" at bounding box center [96, 273] width 190 height 25
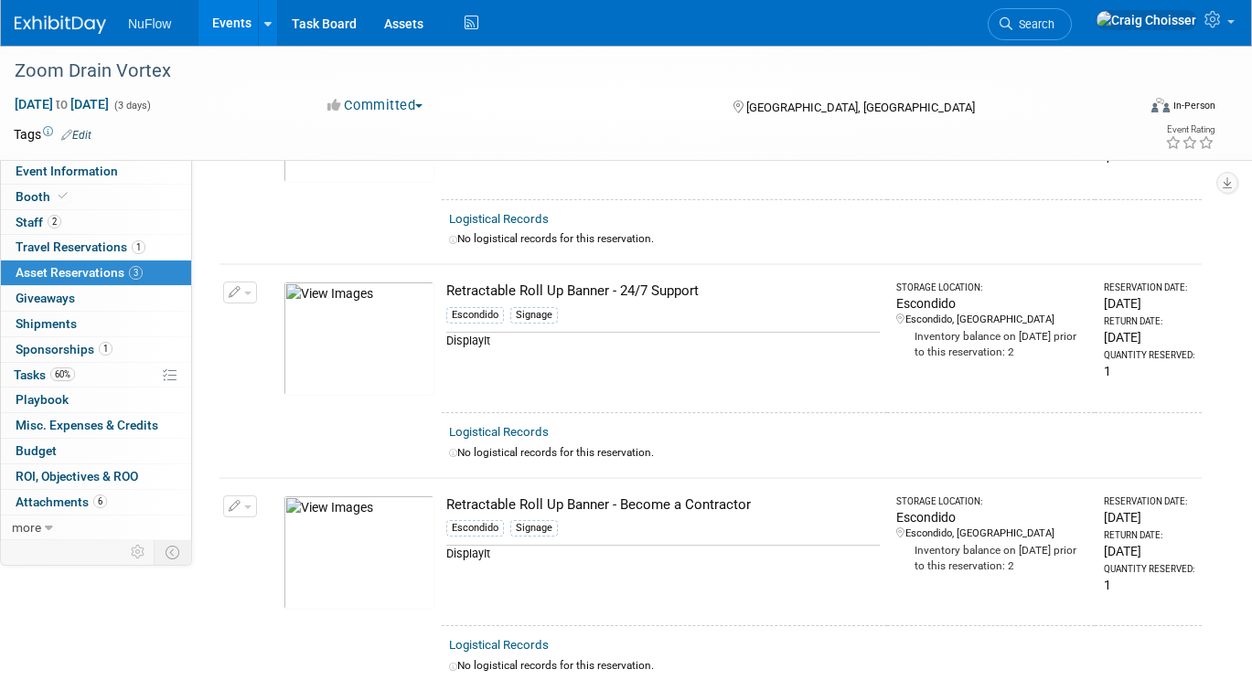
scroll to position [203, 0]
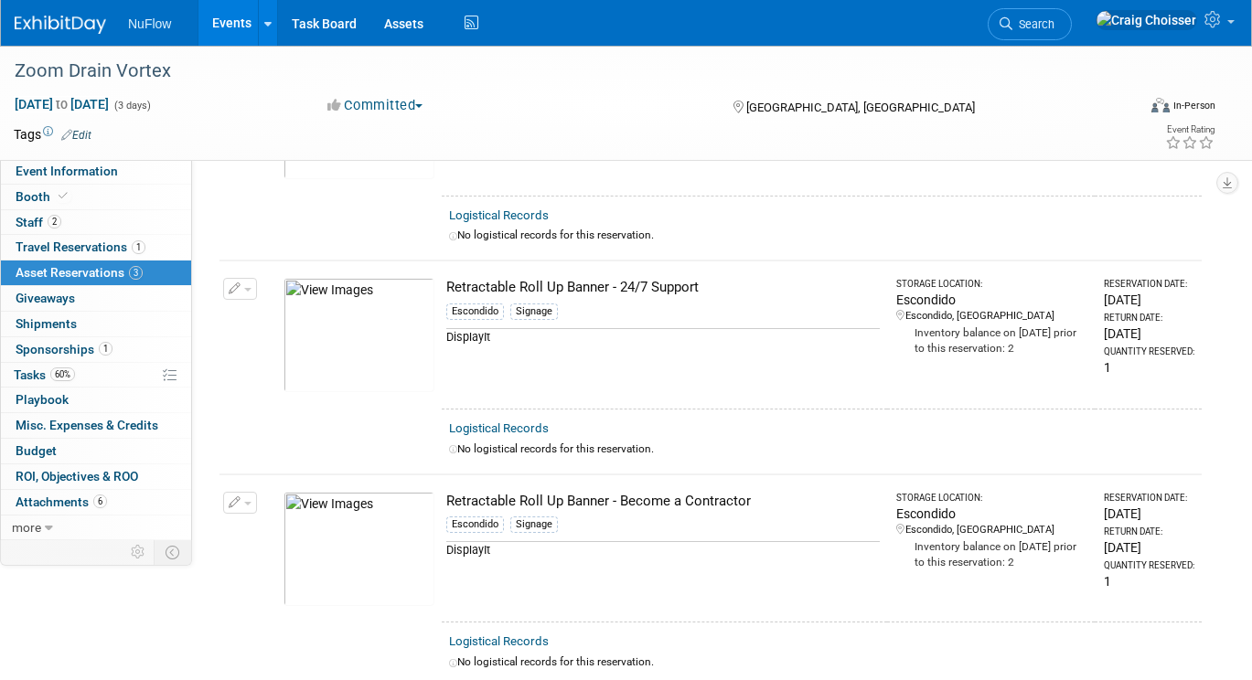
click at [247, 292] on button "button" at bounding box center [240, 289] width 34 height 22
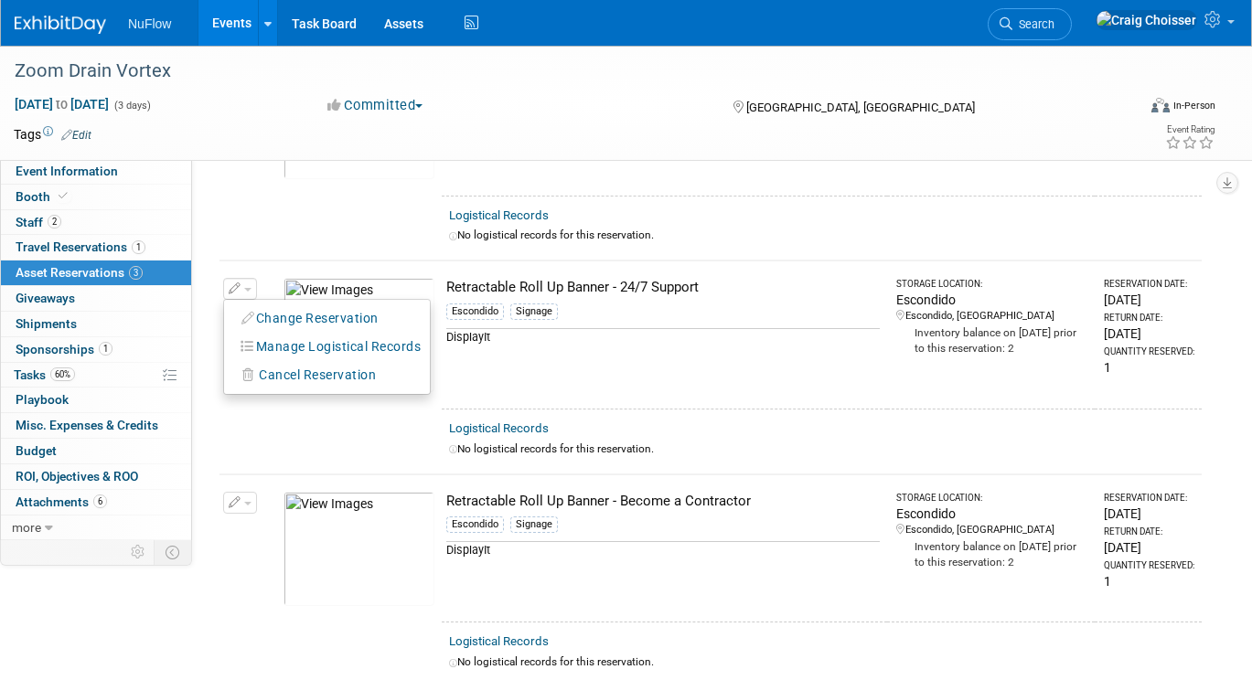
click at [695, 387] on td "Retractable Roll Up Banner - 24/7 Support Escondido Signage DisplayIt" at bounding box center [664, 335] width 445 height 148
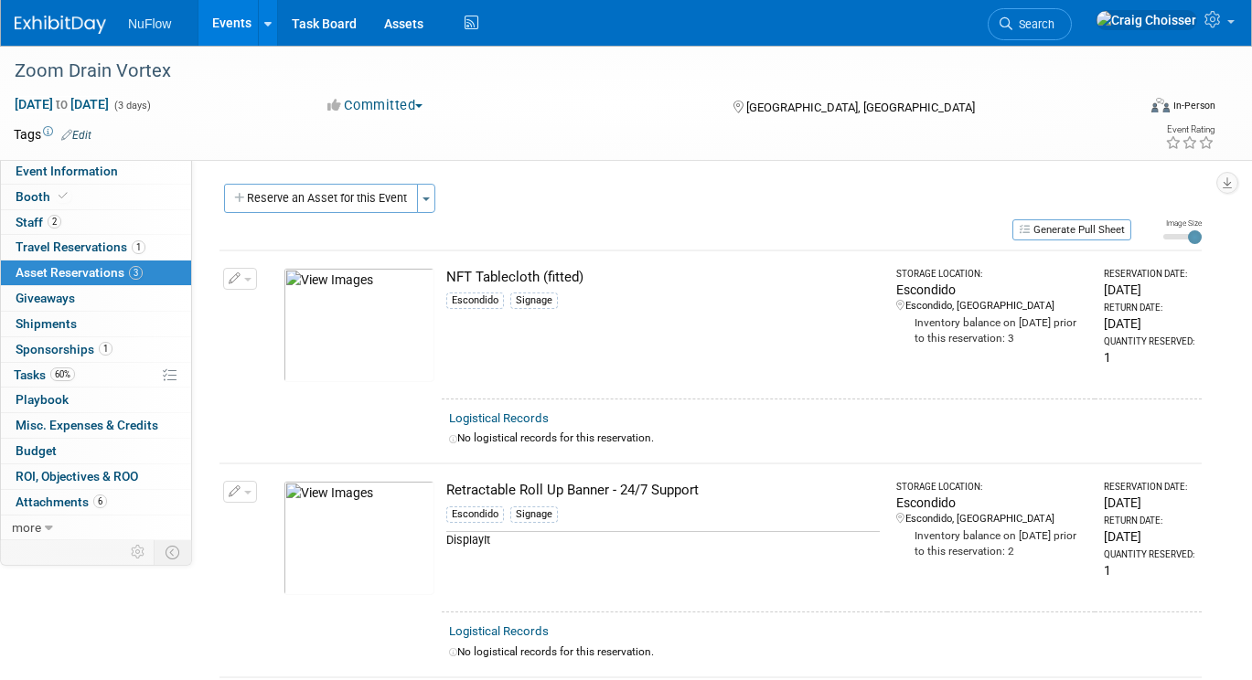
scroll to position [0, 0]
click at [37, 195] on span "Booth" at bounding box center [44, 196] width 56 height 15
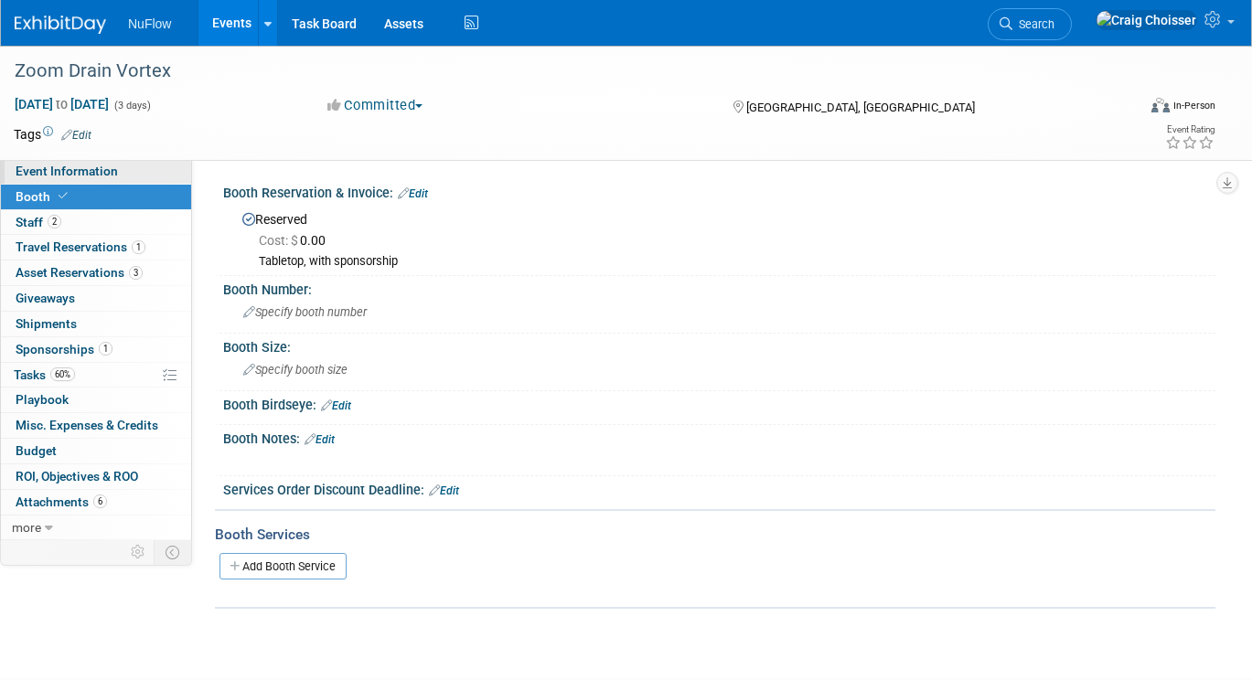
click at [91, 174] on span "Event Information" at bounding box center [67, 171] width 102 height 15
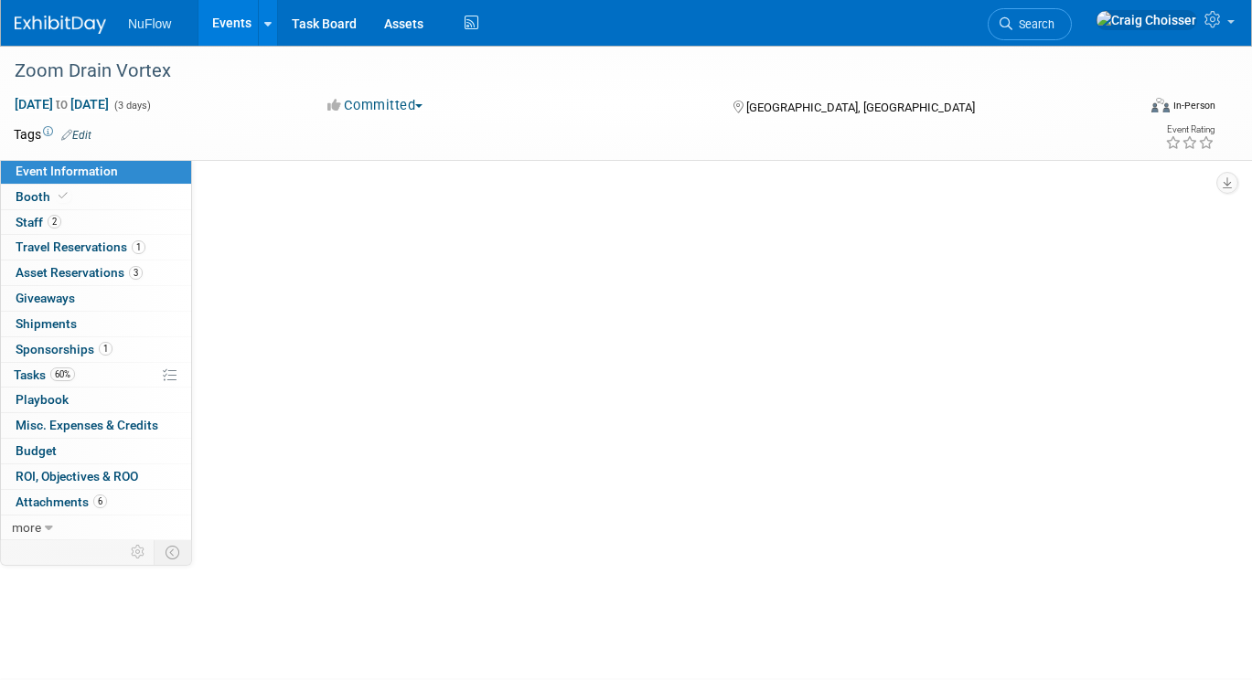
select select "Exhibitor/Speaker/Sponsor"
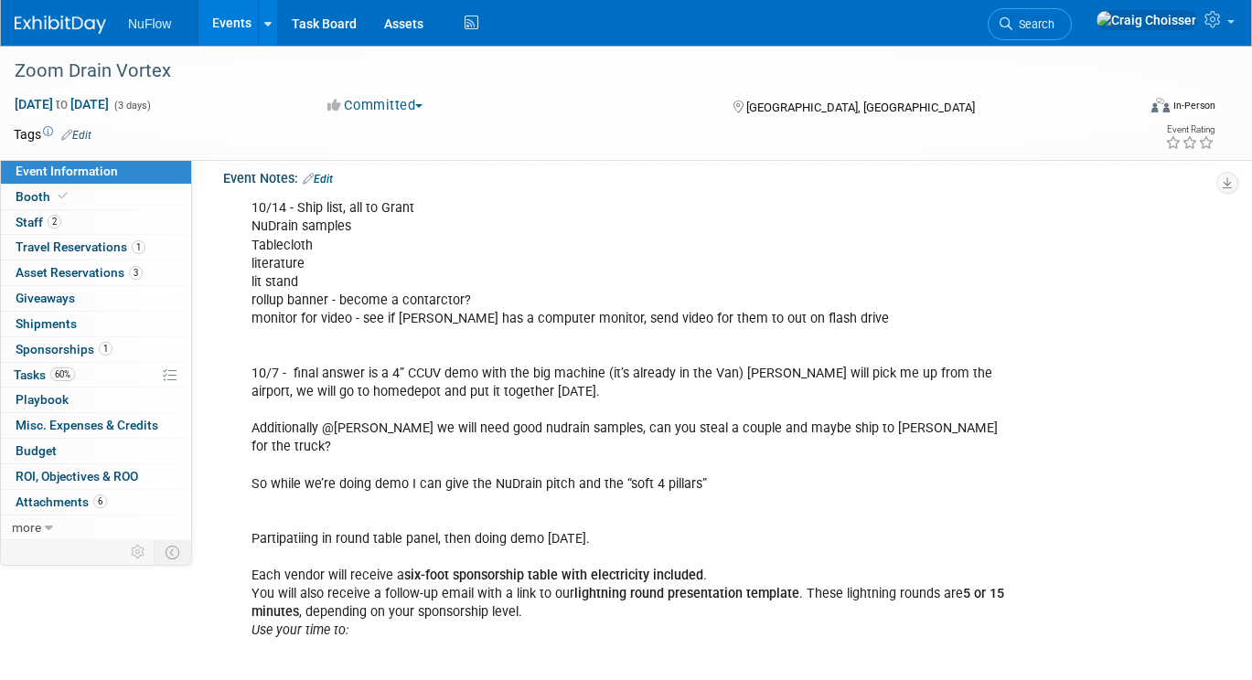
scroll to position [786, 0]
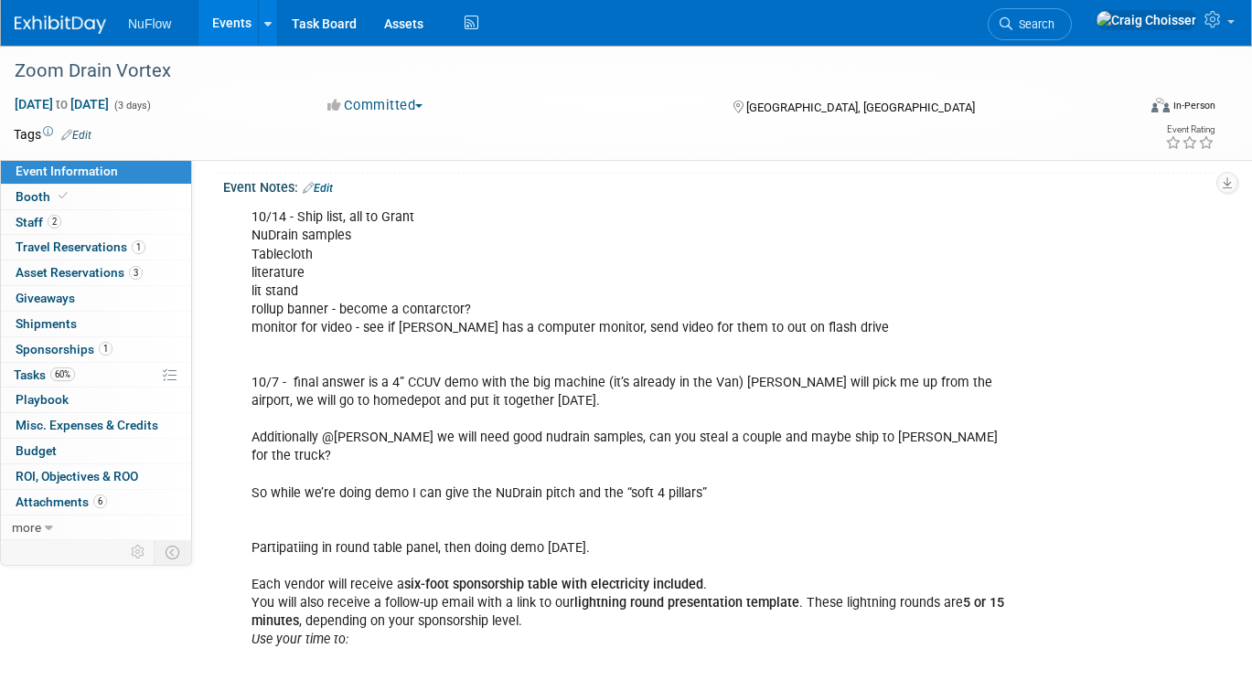
click at [455, 344] on div "10/14 - Ship list, all to Grant NuDrain samples Tablecloth literature lit stand…" at bounding box center [631, 593] width 784 height 789
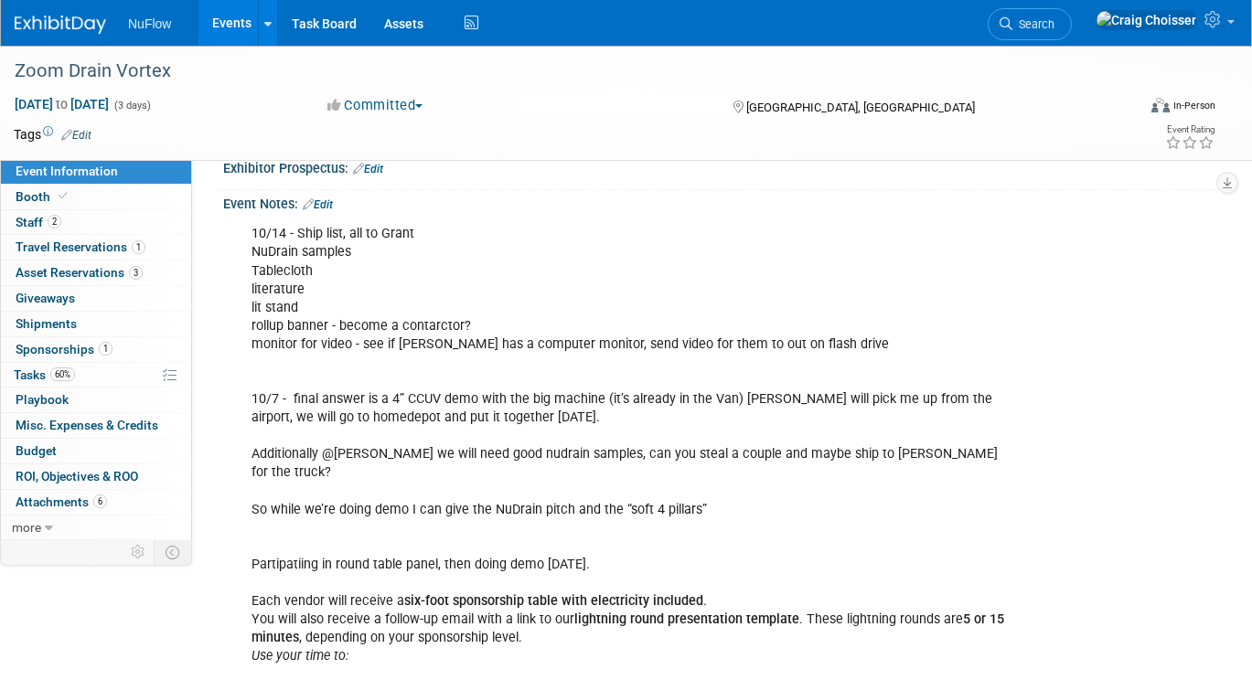
scroll to position [782, 0]
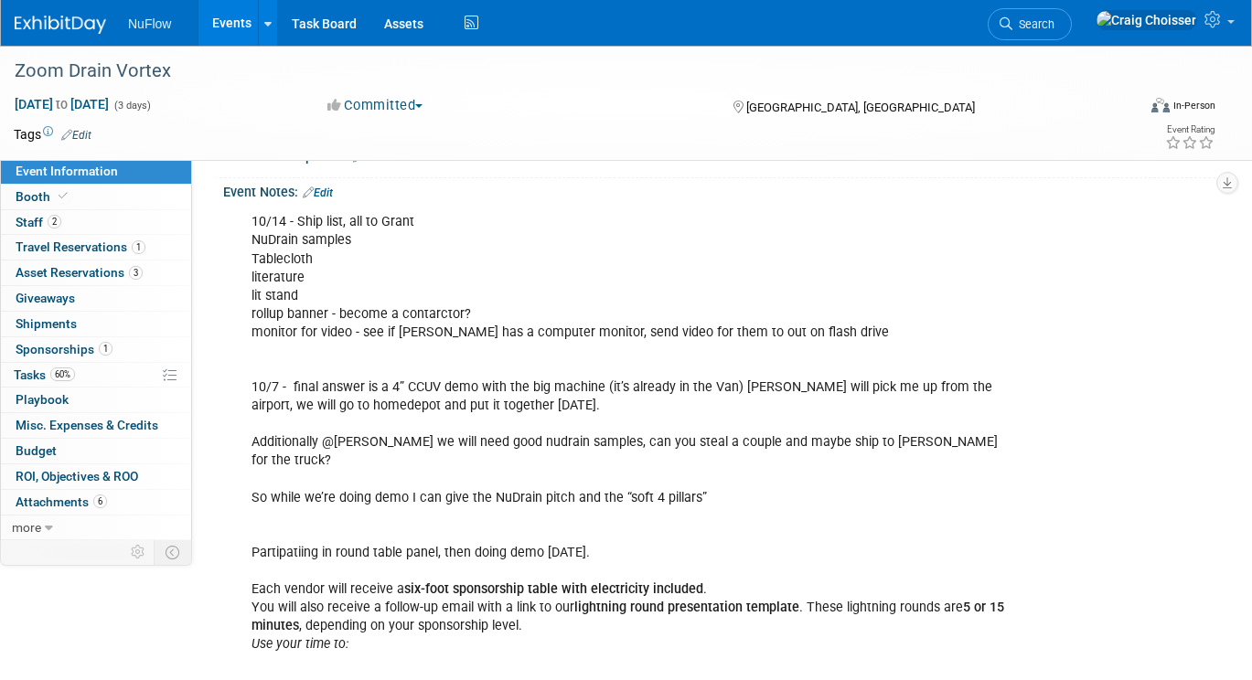
click at [400, 313] on div "10/14 - Ship list, all to Grant NuDrain samples Tablecloth literature lit stand…" at bounding box center [631, 598] width 784 height 789
click at [332, 187] on link "Edit" at bounding box center [318, 193] width 30 height 13
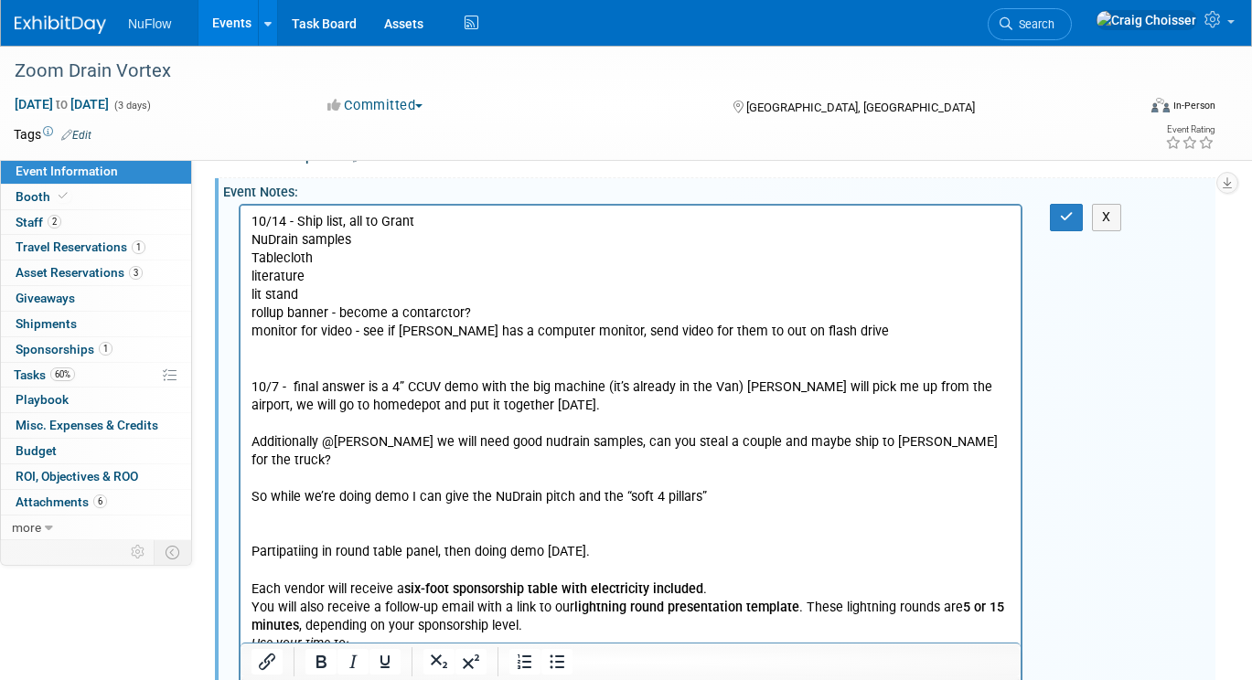
scroll to position [0, 0]
click at [518, 351] on p "10/14 - Ship list, all to Grant NuDrain samples Tablecloth literature lit stand…" at bounding box center [630, 461] width 759 height 496
click at [1070, 210] on icon "button" at bounding box center [1067, 216] width 14 height 13
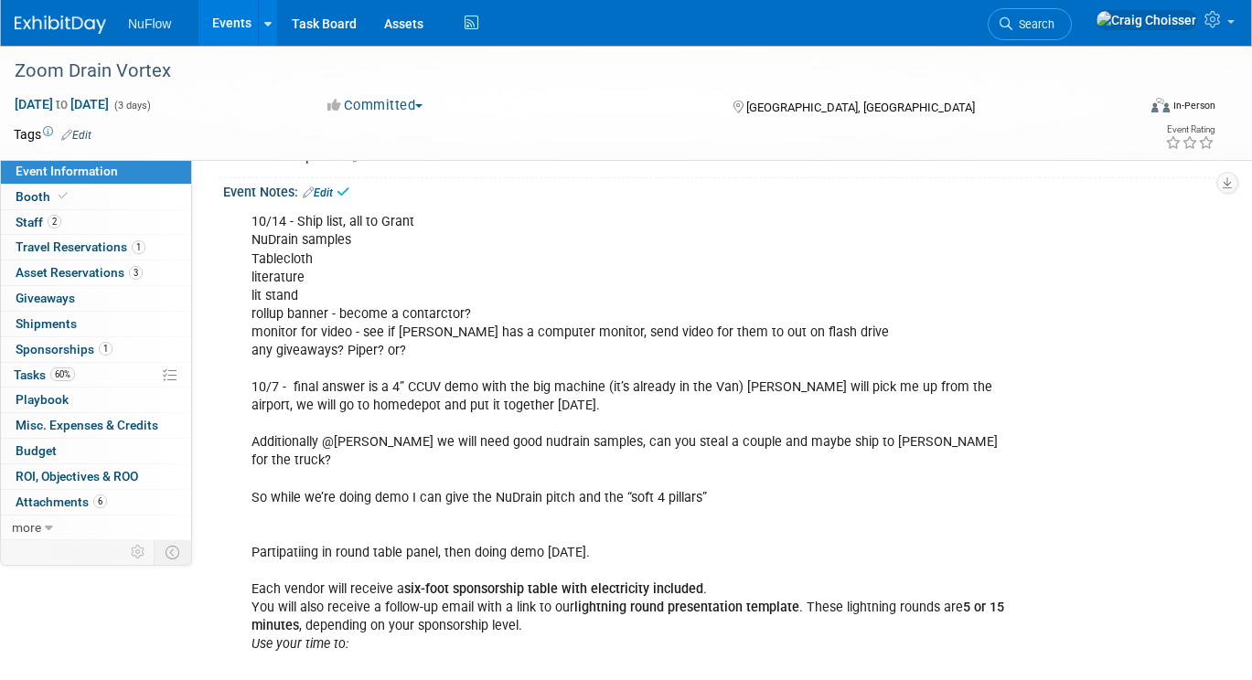
click at [500, 349] on div "10/14 - Ship list, all to Grant NuDrain samples Tablecloth literature lit stand…" at bounding box center [631, 607] width 784 height 807
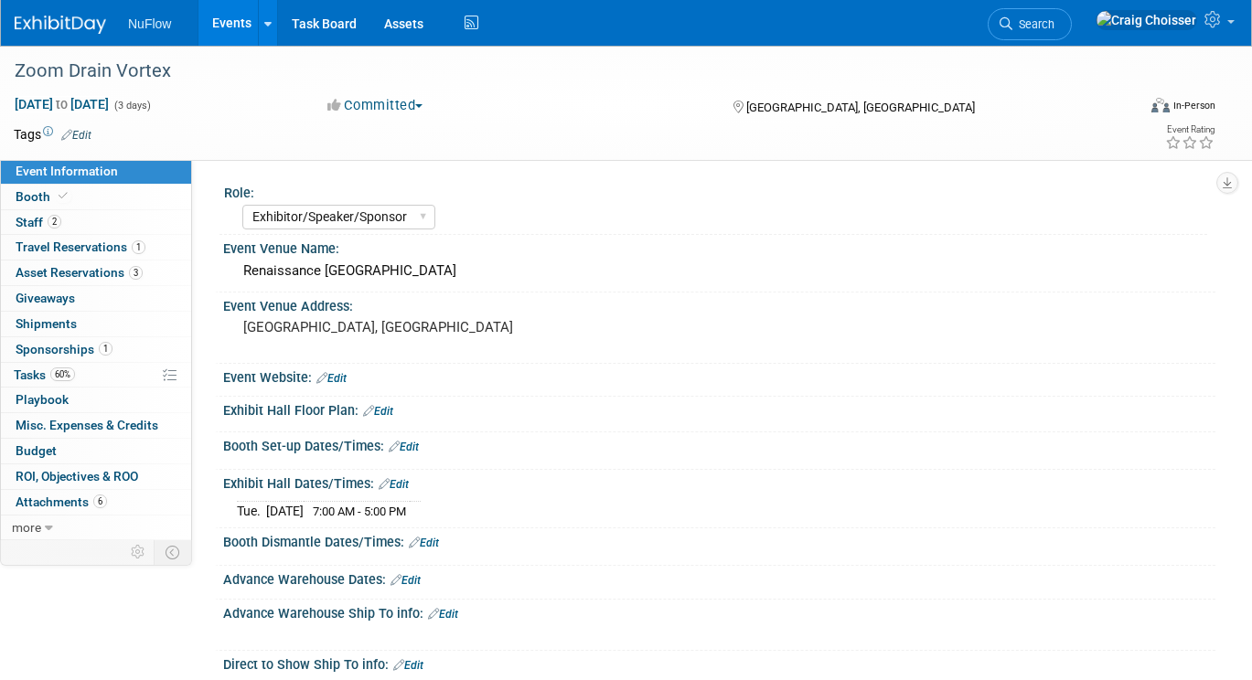
click at [233, 24] on link "Events" at bounding box center [231, 23] width 67 height 46
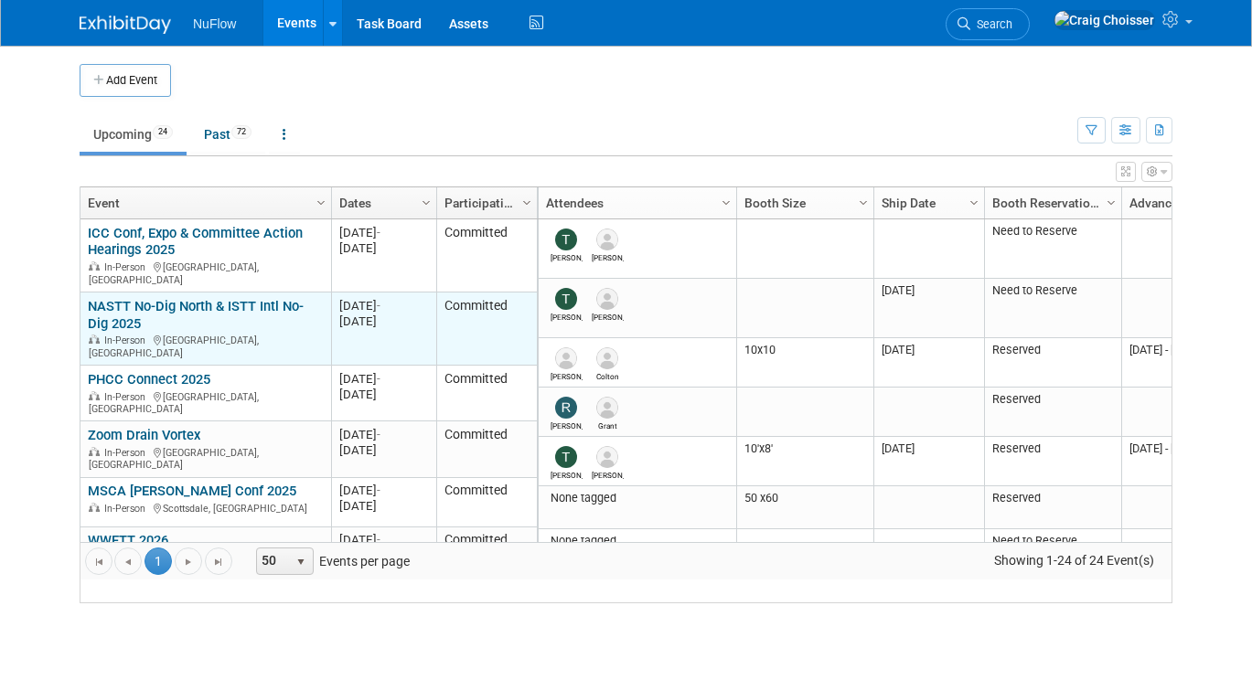
click at [150, 316] on link "NASTT No-Dig North & ISTT Intl No-Dig 2025" at bounding box center [196, 315] width 216 height 34
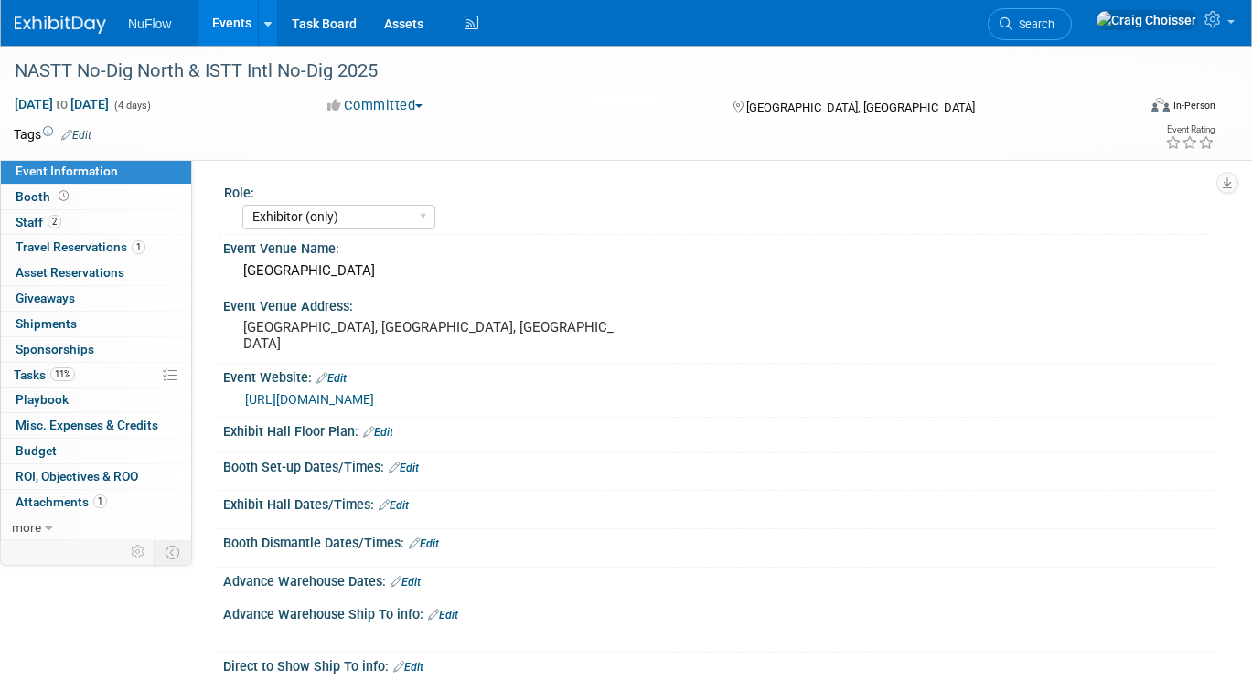
select select "Exhibitor (only)"
